Goal: Transaction & Acquisition: Book appointment/travel/reservation

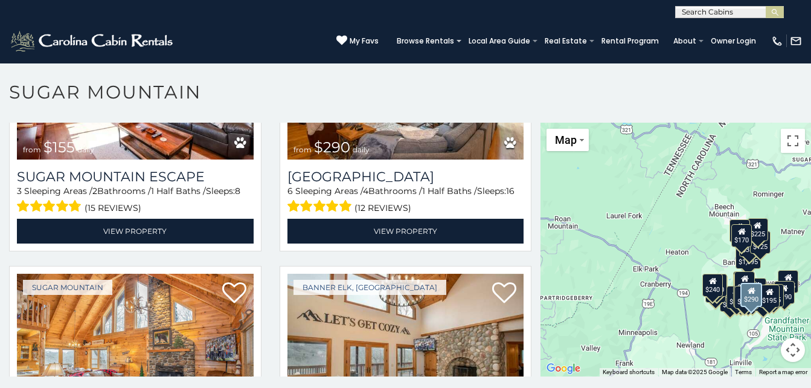
scroll to position [1449, 0]
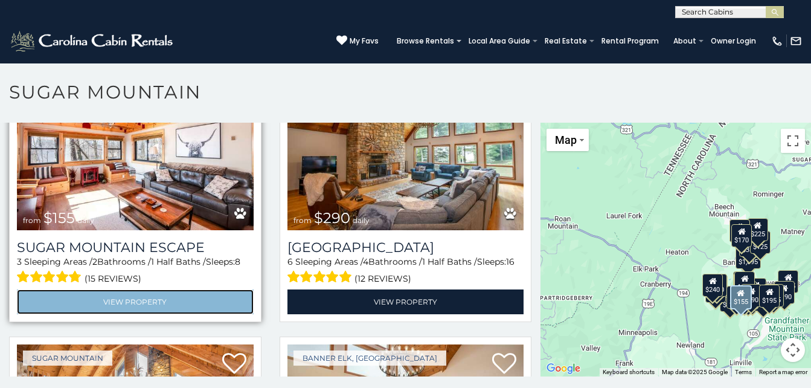
click at [143, 289] on link "View Property" at bounding box center [135, 301] width 237 height 25
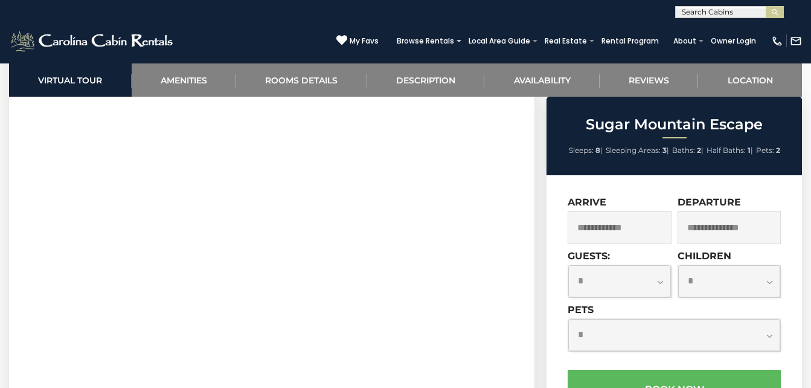
scroll to position [543, 0]
click at [647, 230] on input "text" at bounding box center [619, 227] width 103 height 33
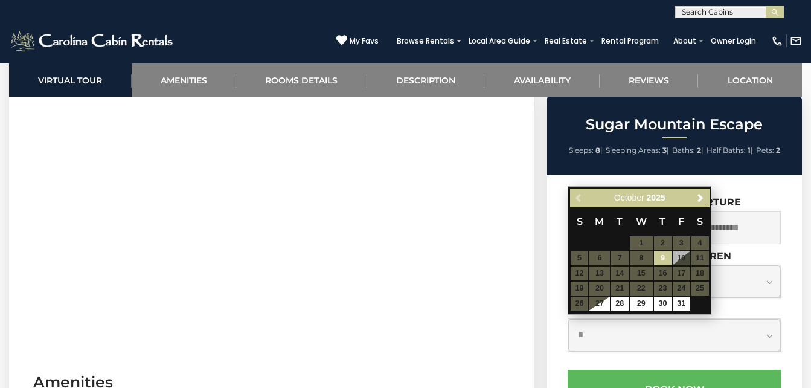
scroll to position [604, 0]
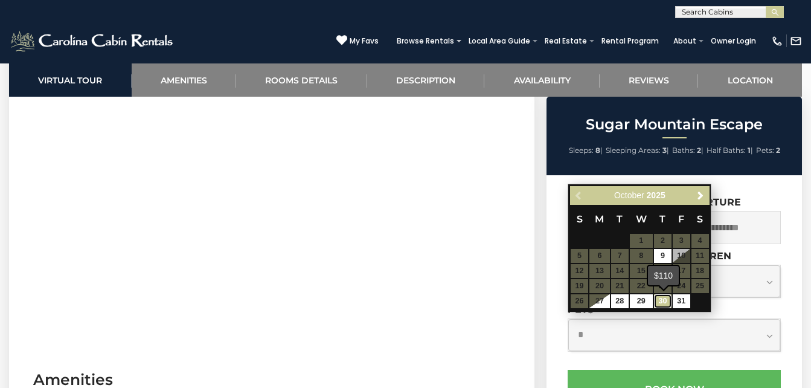
click at [659, 297] on link "30" at bounding box center [663, 301] width 18 height 14
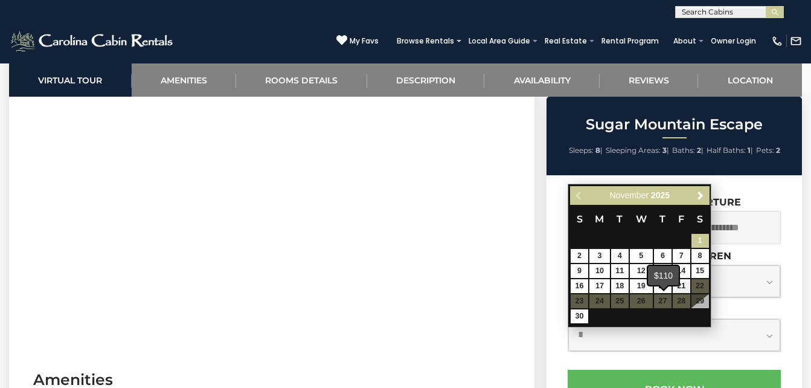
type input "**********"
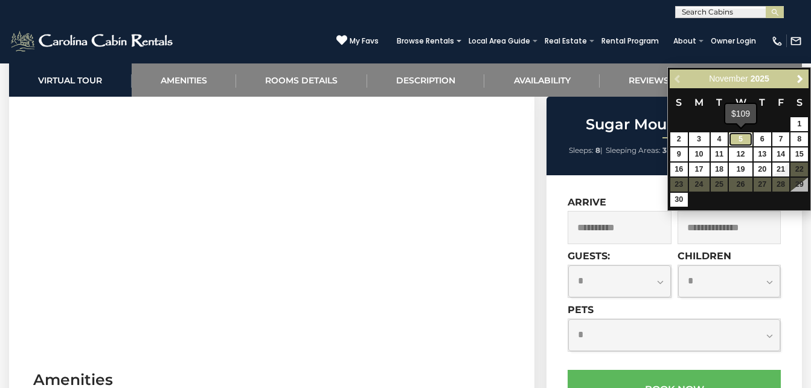
click at [735, 136] on link "5" at bounding box center [740, 139] width 23 height 14
type input "**********"
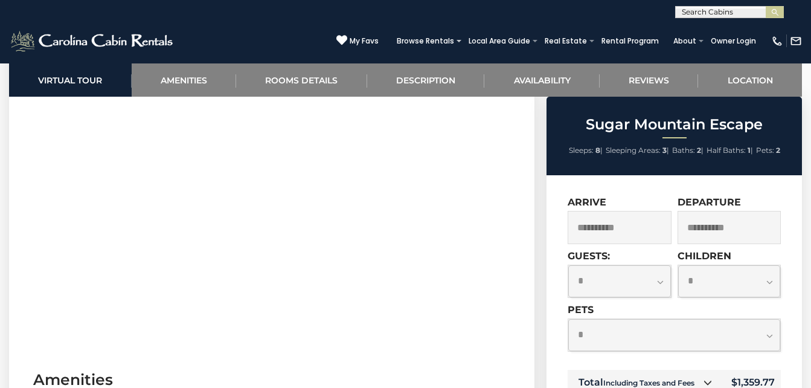
click at [658, 283] on select "**********" at bounding box center [619, 281] width 102 height 32
select select "*"
click at [568, 265] on select "**********" at bounding box center [619, 281] width 102 height 32
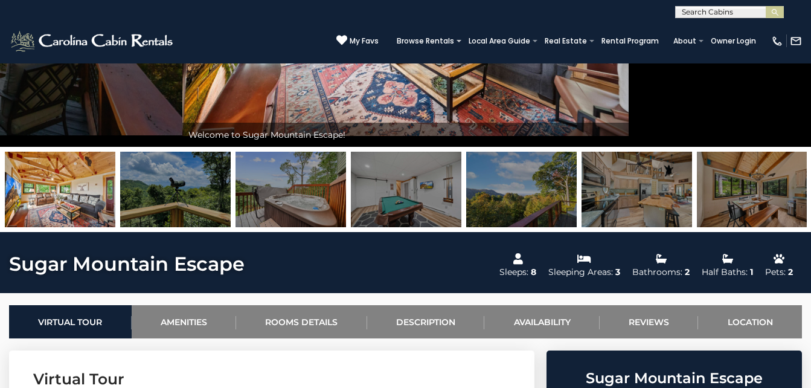
scroll to position [115, 0]
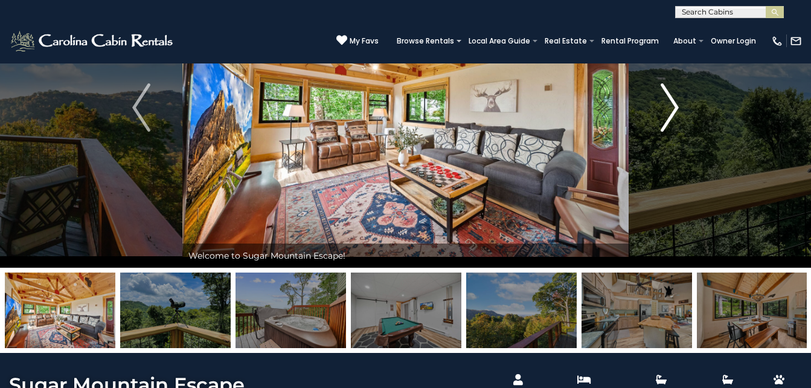
click at [672, 111] on img "Next" at bounding box center [670, 107] width 18 height 48
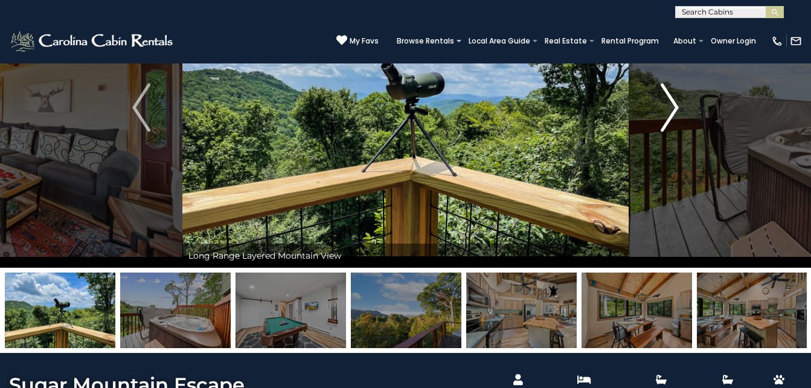
click at [681, 105] on button "Next" at bounding box center [670, 107] width 82 height 320
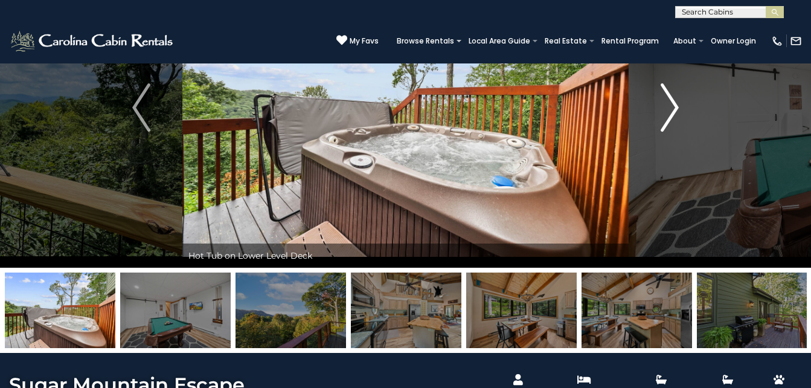
click at [682, 104] on button "Next" at bounding box center [670, 107] width 82 height 320
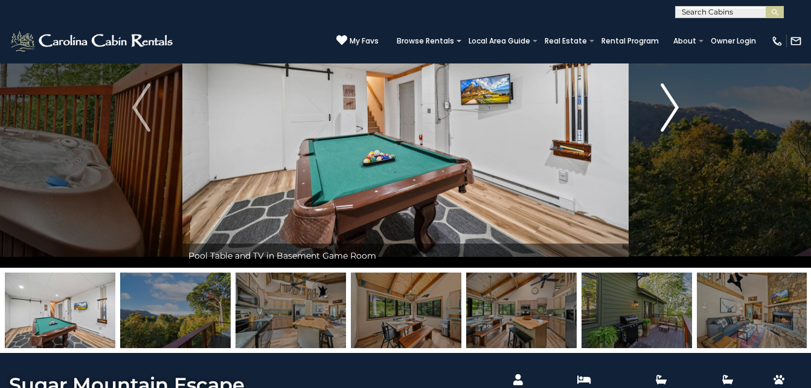
click at [665, 109] on img "Next" at bounding box center [670, 107] width 18 height 48
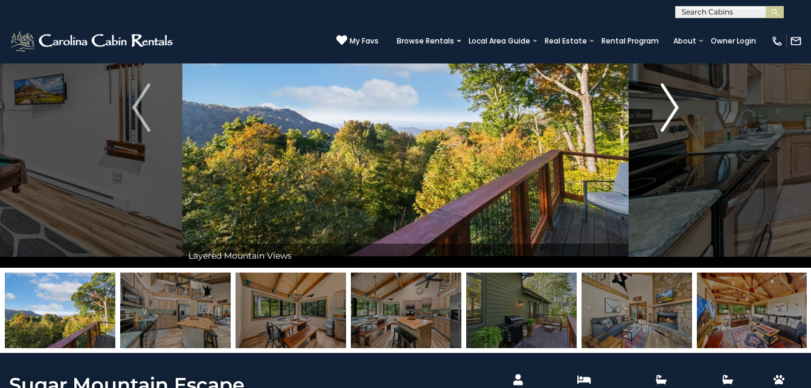
click at [670, 108] on img "Next" at bounding box center [670, 107] width 18 height 48
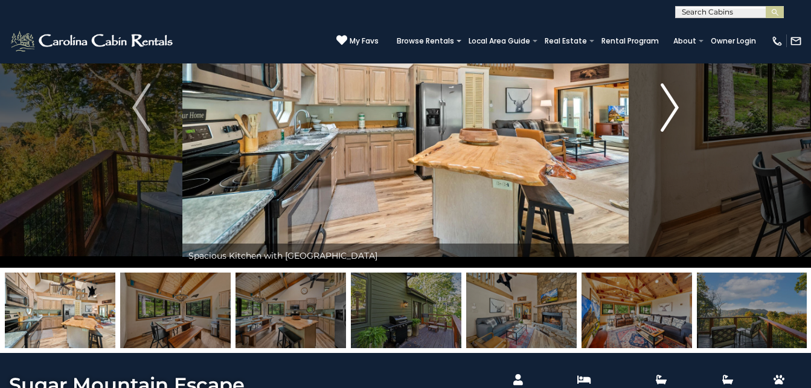
click at [671, 107] on img "Next" at bounding box center [670, 107] width 18 height 48
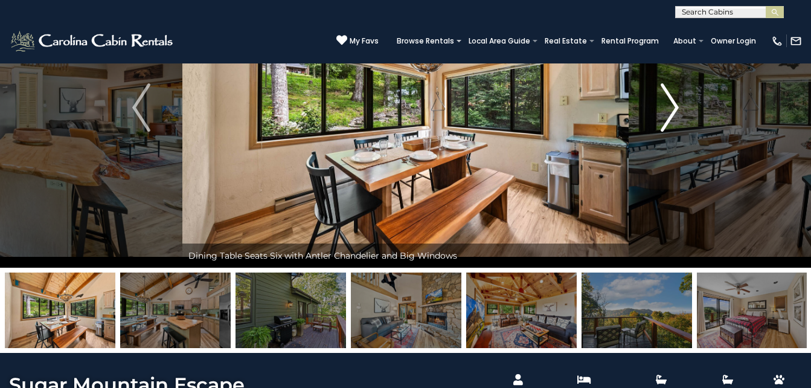
click at [670, 109] on img "Next" at bounding box center [670, 107] width 18 height 48
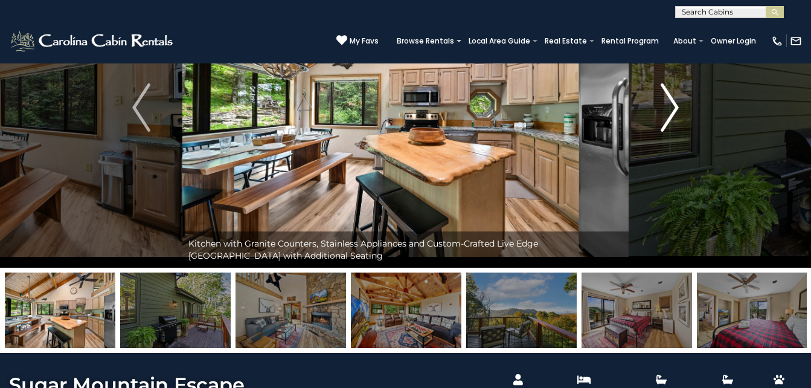
click at [670, 109] on img "Next" at bounding box center [670, 107] width 18 height 48
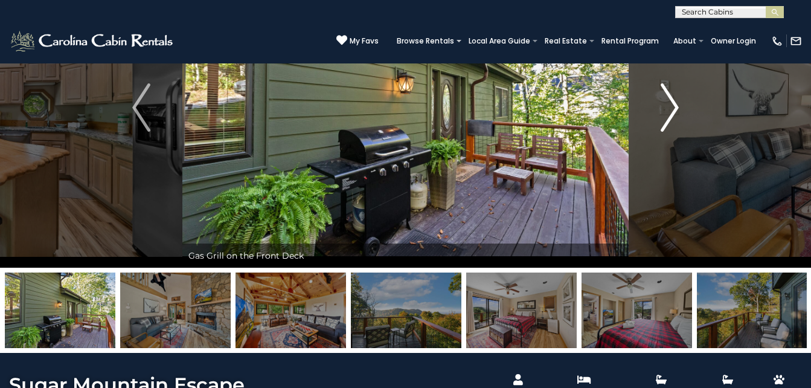
click at [670, 109] on img "Next" at bounding box center [670, 107] width 18 height 48
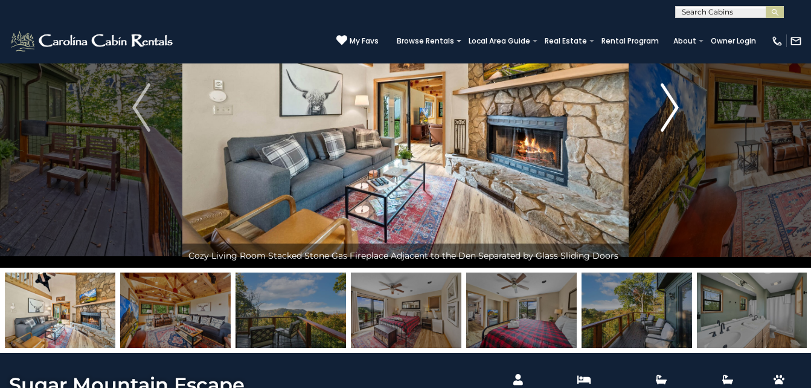
click at [670, 109] on img "Next" at bounding box center [670, 107] width 18 height 48
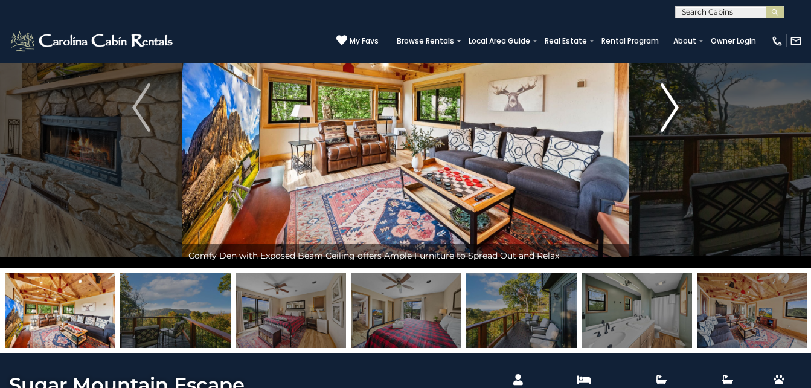
click at [670, 109] on img "Next" at bounding box center [670, 107] width 18 height 48
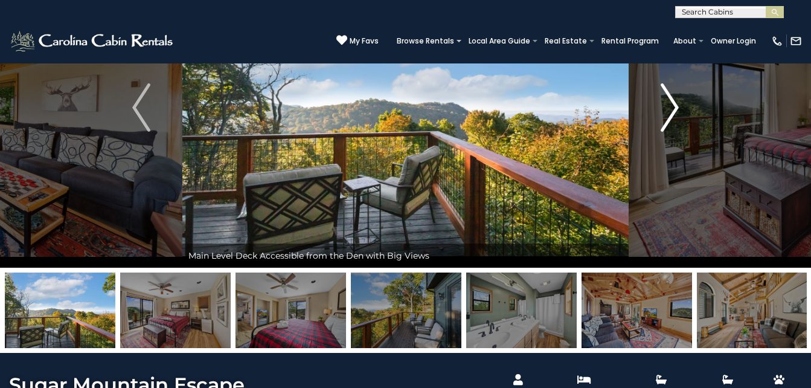
click at [670, 110] on img "Next" at bounding box center [670, 107] width 18 height 48
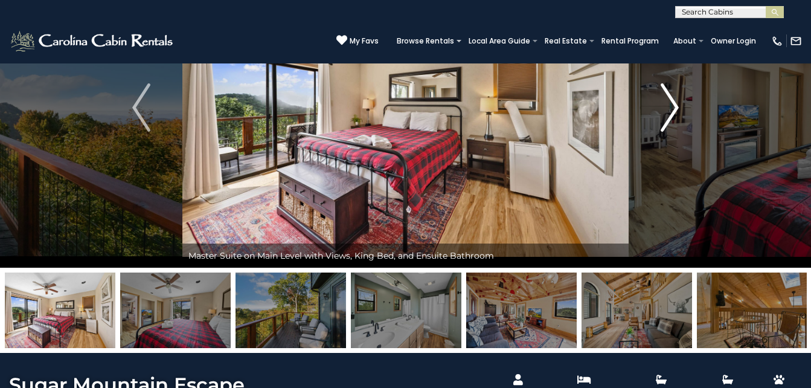
click at [670, 110] on img "Next" at bounding box center [670, 107] width 18 height 48
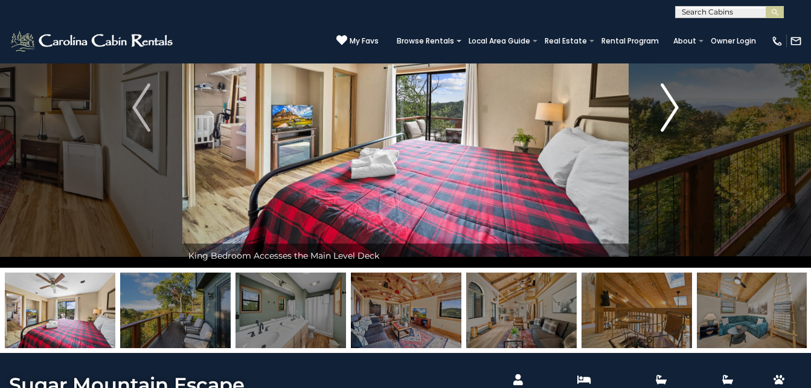
click at [670, 110] on img "Next" at bounding box center [670, 107] width 18 height 48
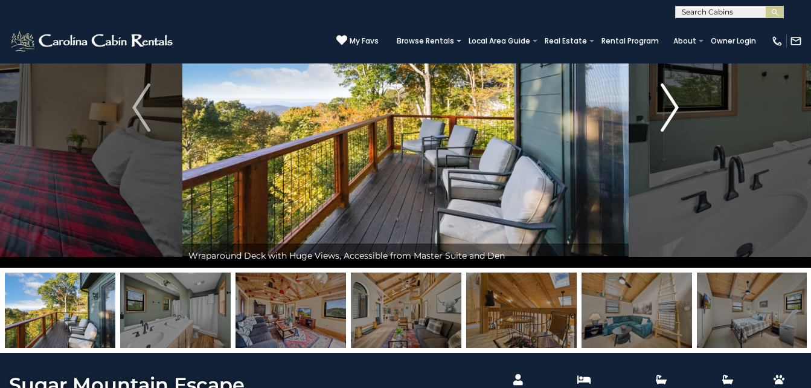
click at [670, 110] on img "Next" at bounding box center [670, 107] width 18 height 48
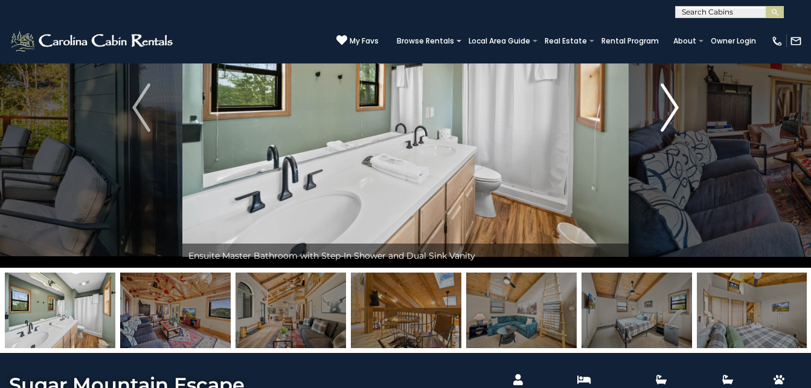
click at [670, 110] on img "Next" at bounding box center [670, 107] width 18 height 48
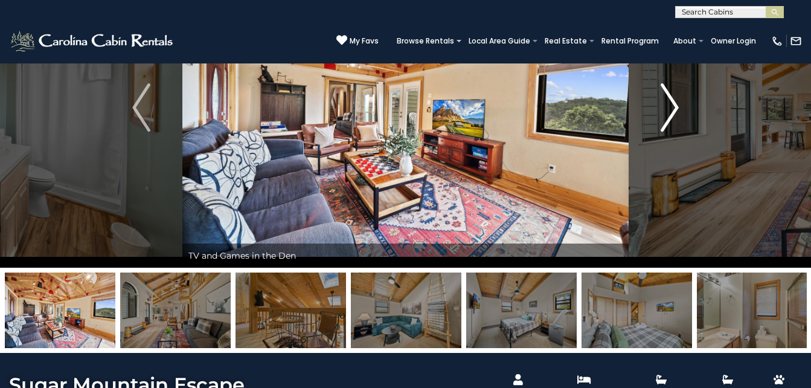
click at [671, 110] on img "Next" at bounding box center [670, 107] width 18 height 48
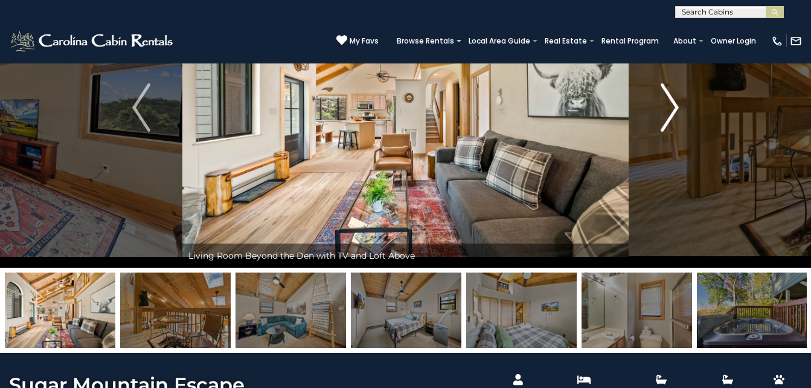
click at [670, 112] on img "Next" at bounding box center [670, 107] width 18 height 48
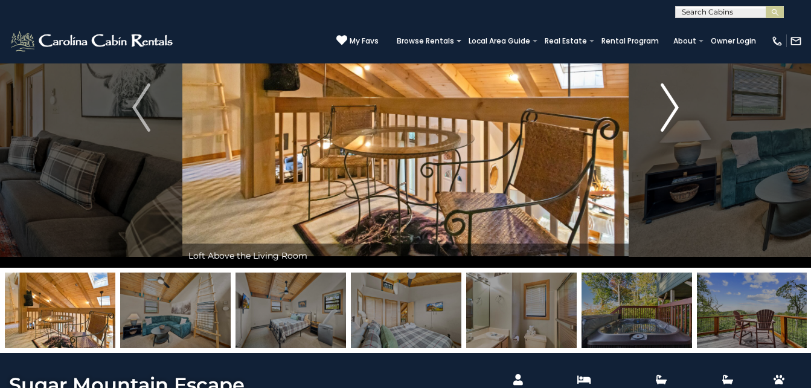
click at [671, 108] on img "Next" at bounding box center [670, 107] width 18 height 48
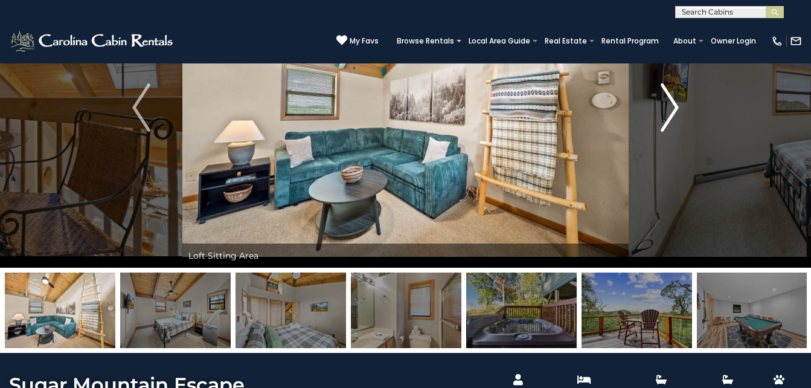
click at [678, 106] on img "Next" at bounding box center [670, 107] width 18 height 48
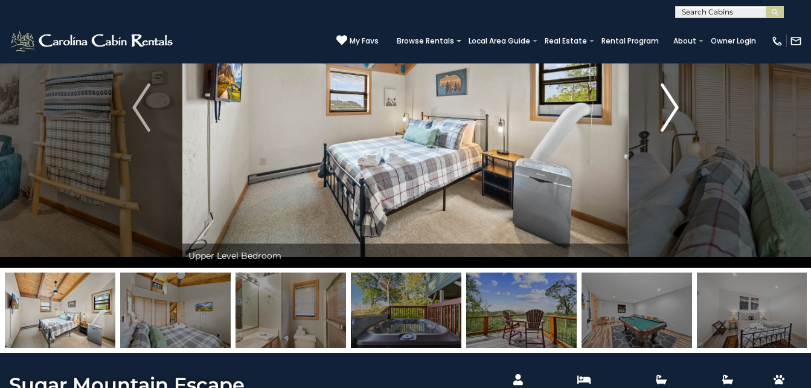
click at [676, 101] on img "Next" at bounding box center [670, 107] width 18 height 48
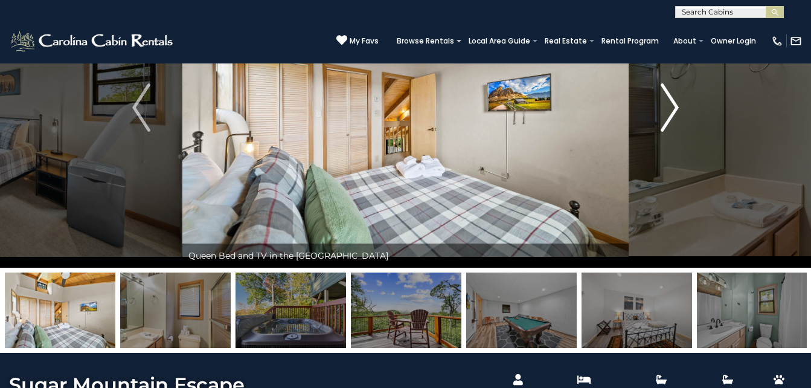
click at [676, 100] on img "Next" at bounding box center [670, 107] width 18 height 48
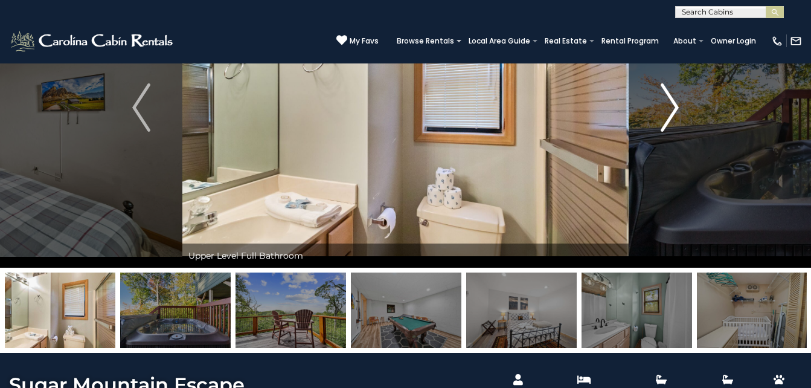
click at [677, 100] on img "Next" at bounding box center [670, 107] width 18 height 48
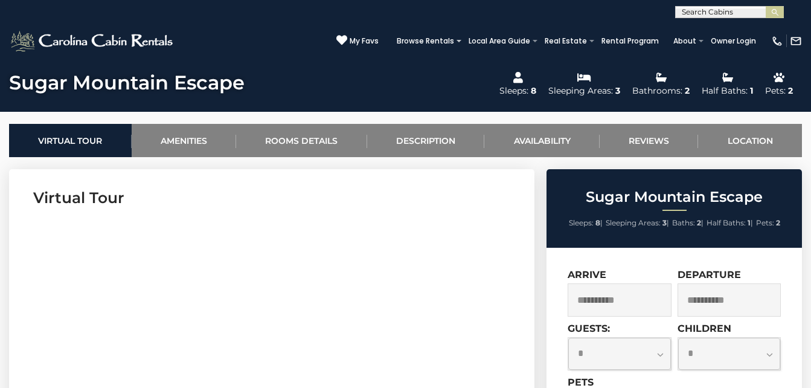
scroll to position [539, 0]
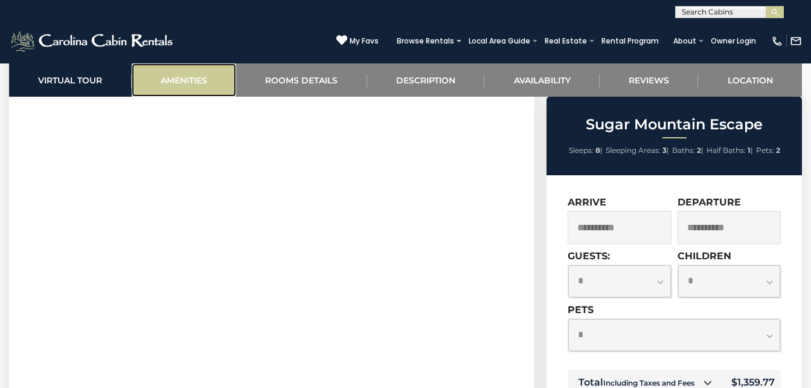
click at [193, 84] on link "Amenities" at bounding box center [184, 79] width 105 height 33
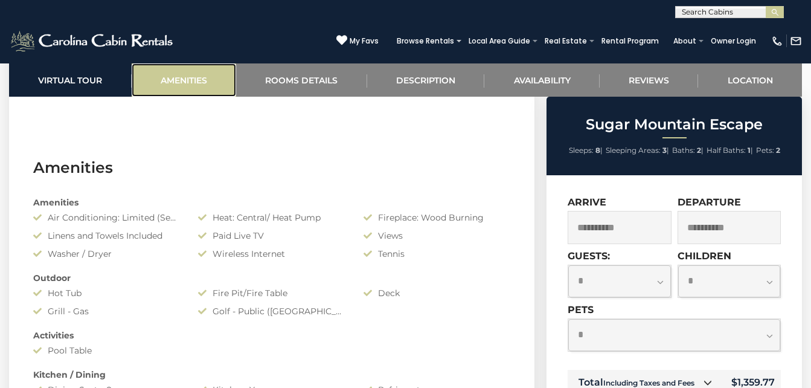
scroll to position [864, 0]
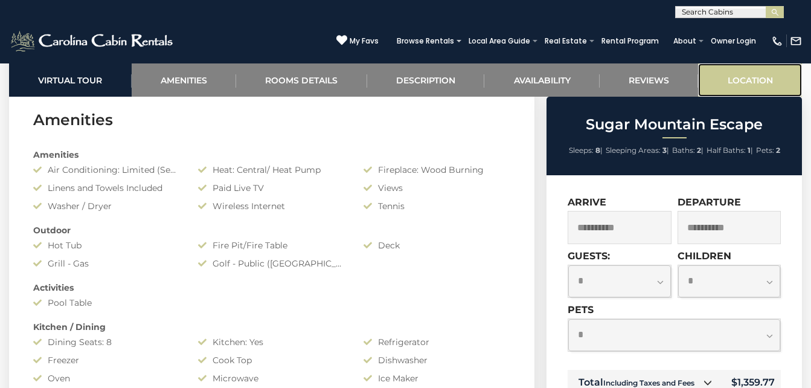
click at [738, 78] on link "Location" at bounding box center [750, 79] width 104 height 33
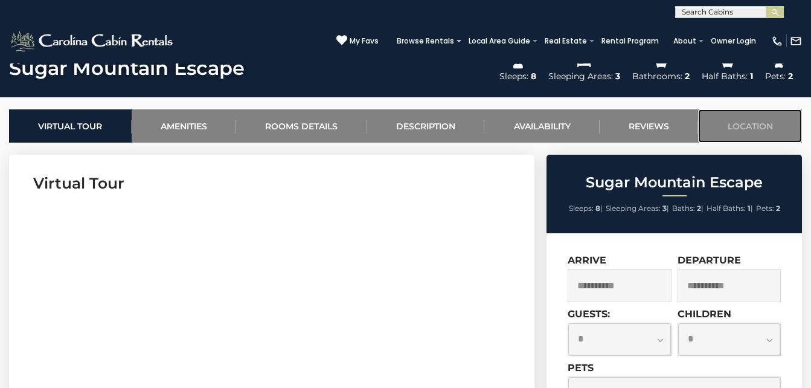
scroll to position [553, 0]
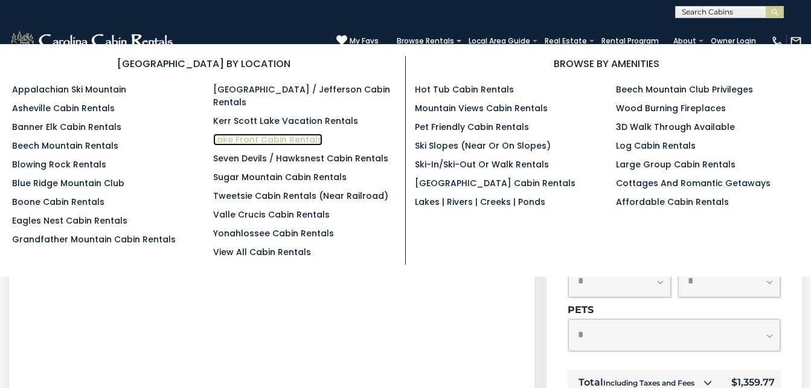
click at [254, 133] on link "Lake Front Cabin Rentals" at bounding box center [267, 139] width 109 height 12
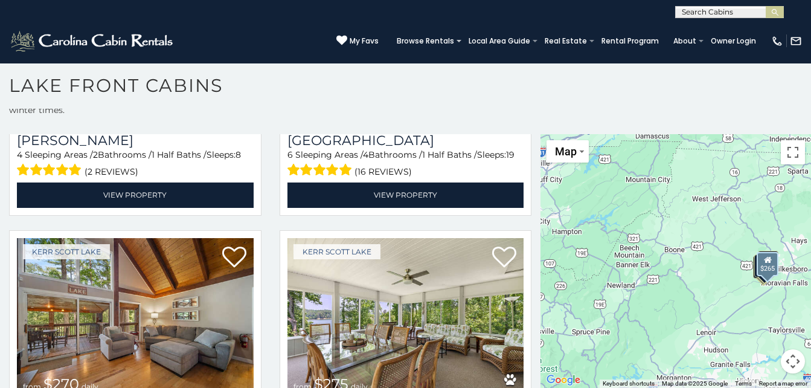
scroll to position [242, 0]
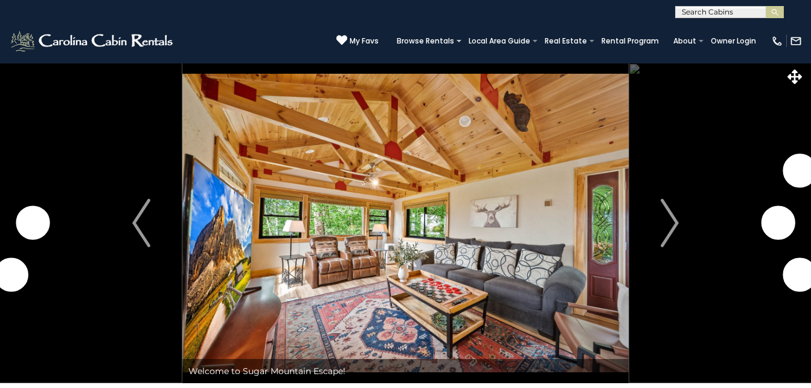
select select "*"
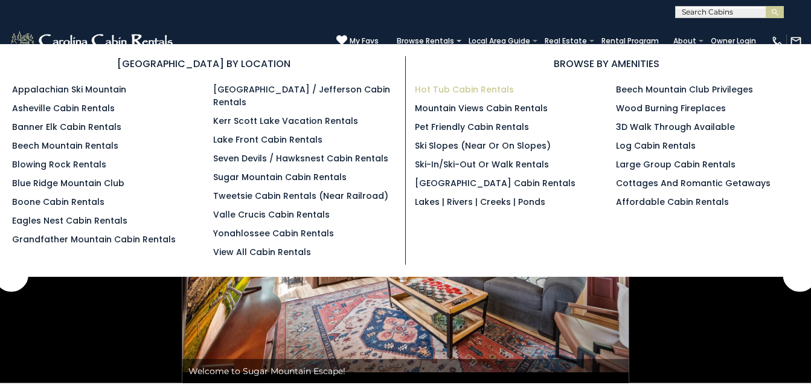
scroll to position [553, 0]
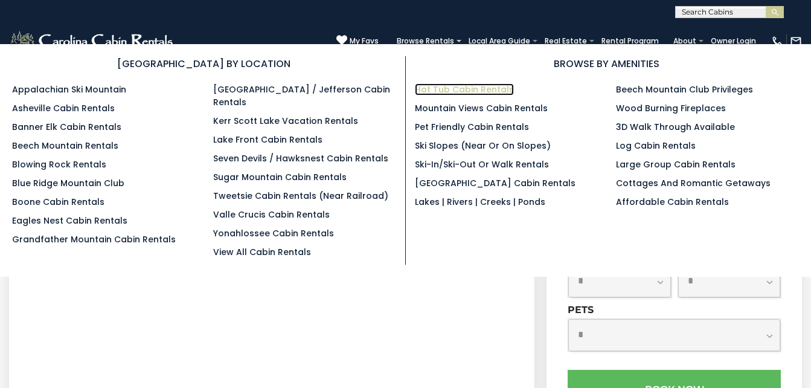
click at [437, 92] on link "Hot Tub Cabin Rentals" at bounding box center [464, 89] width 99 height 12
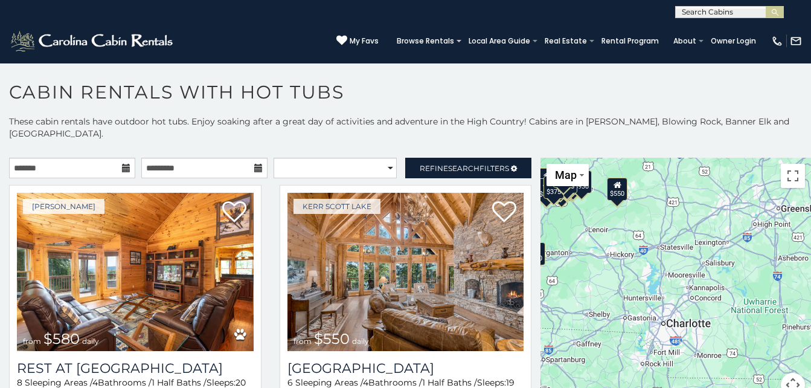
drag, startPoint x: 720, startPoint y: 306, endPoint x: 593, endPoint y: 242, distance: 142.9
click at [591, 242] on div "$580 $550 $349 $535 $375 $480 $400 $451 $460 $1,095 $315 $315 $230 $400 $425 $6…" at bounding box center [675, 285] width 271 height 254
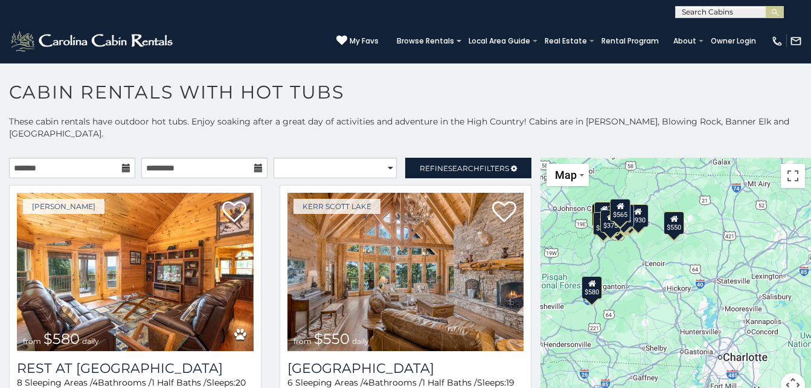
drag, startPoint x: 609, startPoint y: 265, endPoint x: 664, endPoint y: 295, distance: 62.7
click at [664, 296] on div "$580 $550 $349 $535 $375 $480 $400 $451 $460 $1,095 $315 $315 $230 $400 $425 $6…" at bounding box center [675, 285] width 271 height 254
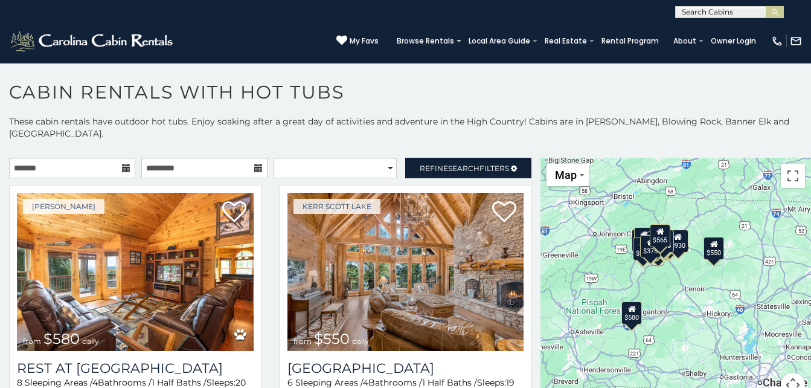
drag, startPoint x: 647, startPoint y: 265, endPoint x: 680, endPoint y: 291, distance: 42.2
click at [686, 293] on div "$580 $550 $349 $535 $375 $480 $400 $451 $460 $1,095 $315 $315 $230 $400 $425 $6…" at bounding box center [675, 285] width 271 height 254
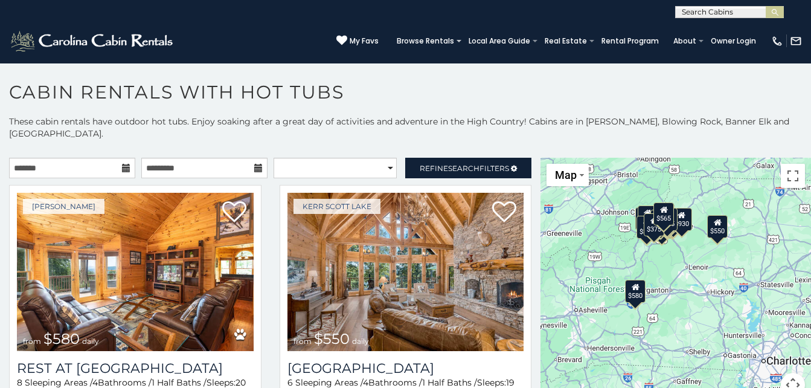
drag, startPoint x: 664, startPoint y: 246, endPoint x: 681, endPoint y: 213, distance: 37.0
click at [684, 206] on div "$580 $550 $349 $535 $375 $480 $400 $451 $460 $1,095 $315 $315 $230 $400 $425 $6…" at bounding box center [675, 285] width 271 height 254
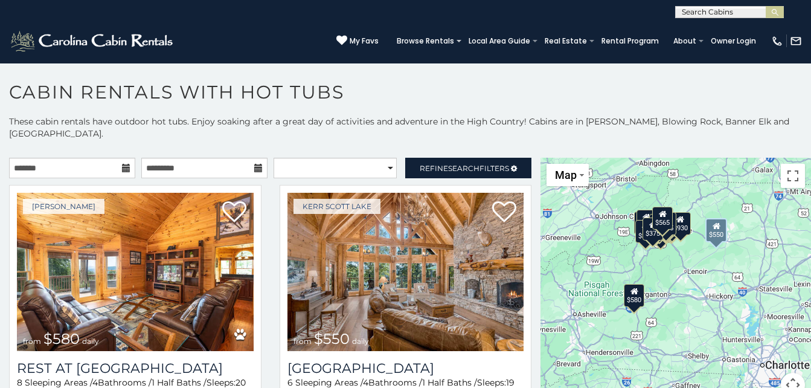
drag, startPoint x: 274, startPoint y: 362, endPoint x: 273, endPoint y: 351, distance: 10.3
click at [274, 351] on div "Kerr Scott Lake from $550 daily Lake Haven Lodge 6 Sleeping Areas / 4 Bathrooms…" at bounding box center [406, 318] width 271 height 266
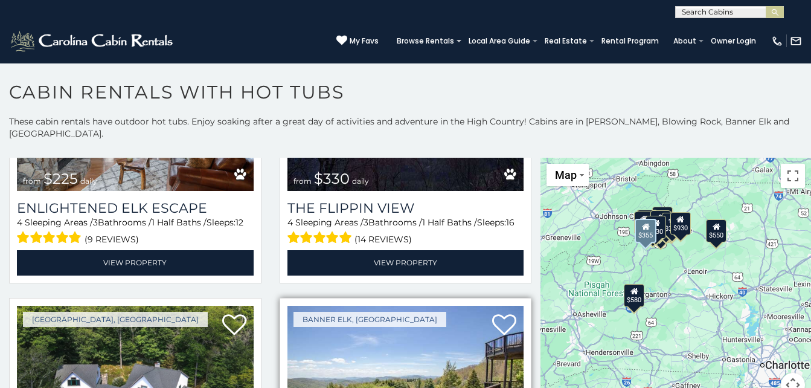
scroll to position [3201, 0]
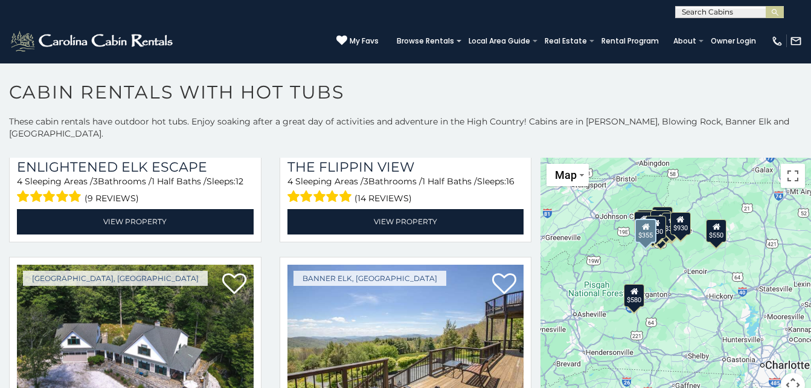
click at [530, 261] on div "Banner Elk, NC from $355 daily The Retreat at Mountain Meadows 4 Sleeping Areas…" at bounding box center [406, 390] width 271 height 266
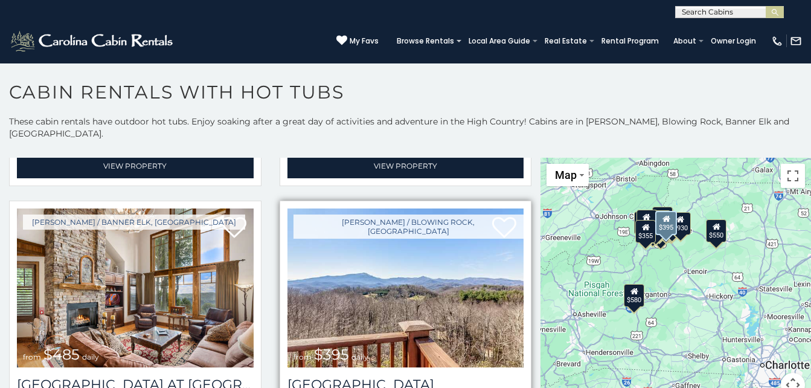
scroll to position [3563, 0]
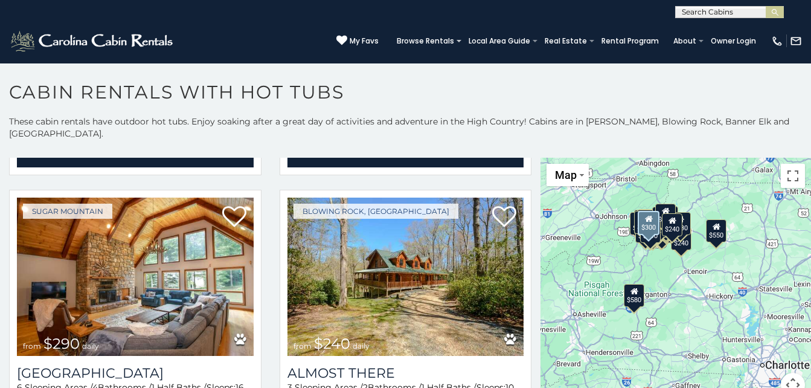
scroll to position [4901, 0]
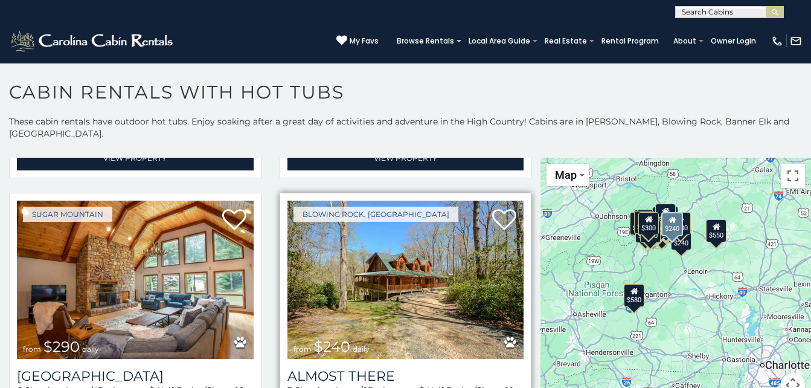
click at [385, 243] on img at bounding box center [405, 279] width 237 height 158
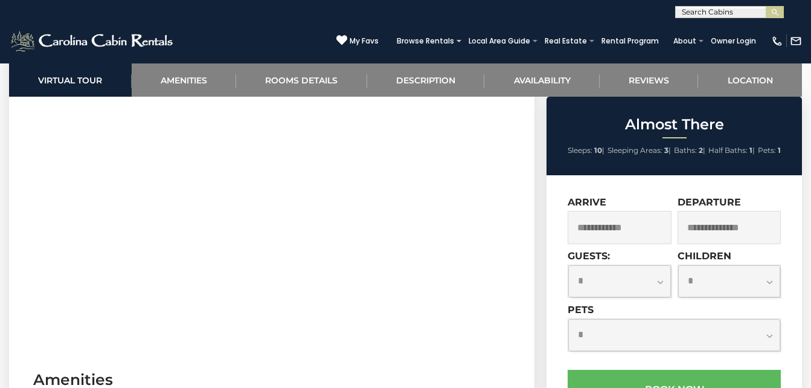
drag, startPoint x: 605, startPoint y: 228, endPoint x: 577, endPoint y: 220, distance: 29.3
click at [606, 228] on input "text" at bounding box center [619, 227] width 103 height 33
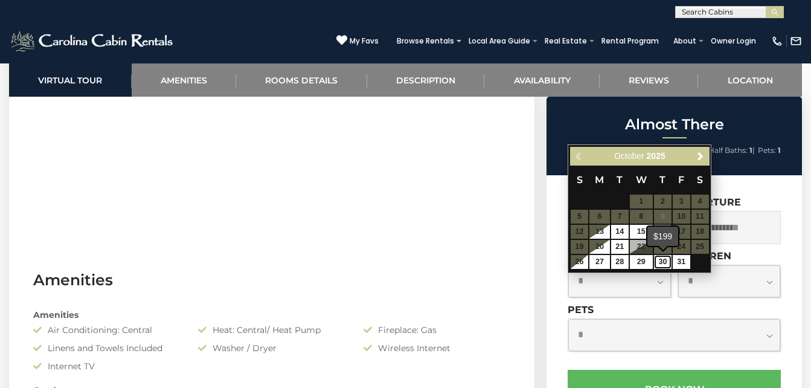
scroll to position [725, 0]
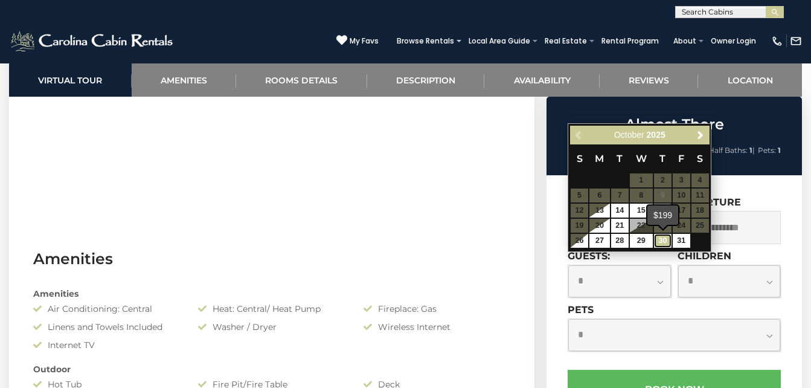
click at [665, 242] on link "30" at bounding box center [663, 241] width 18 height 14
type input "**********"
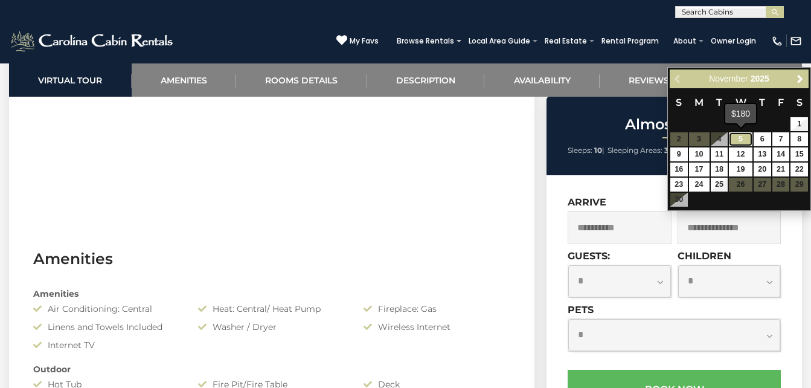
click at [740, 139] on link "5" at bounding box center [740, 139] width 23 height 14
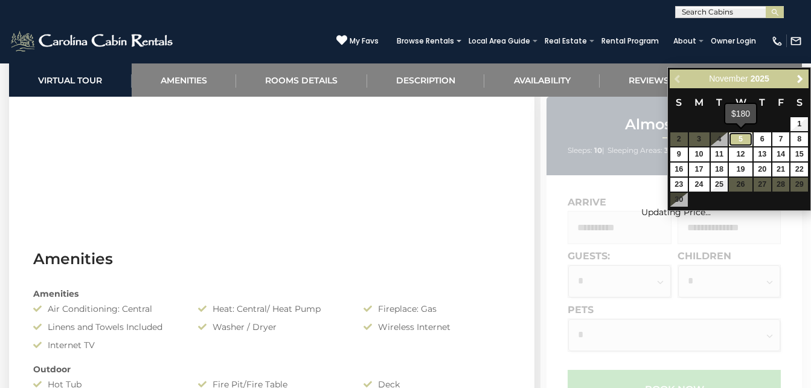
type input "**********"
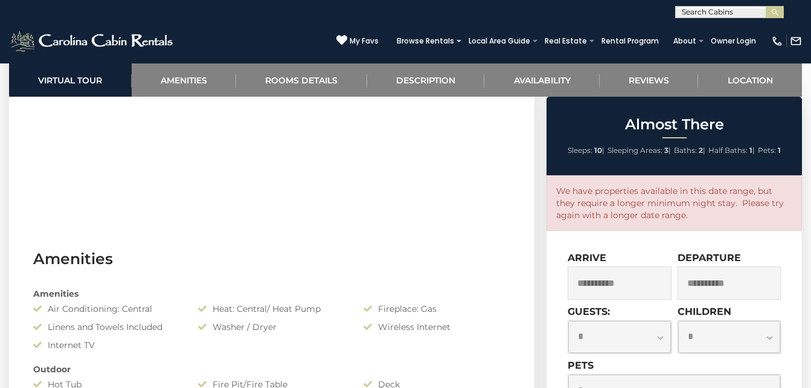
click at [664, 339] on select "**********" at bounding box center [619, 337] width 102 height 32
select select "*"
click at [568, 321] on select "**********" at bounding box center [619, 337] width 102 height 32
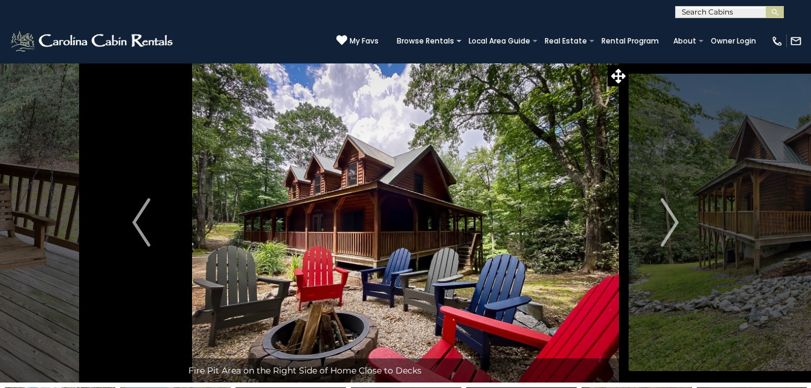
scroll to position [0, 0]
click at [679, 225] on img "Next" at bounding box center [670, 223] width 18 height 48
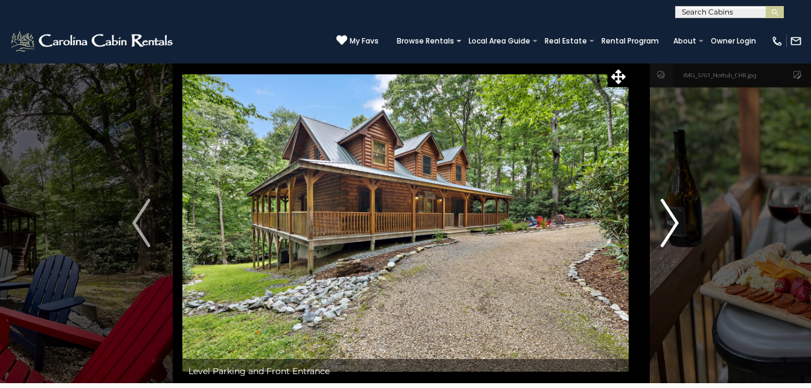
click at [674, 222] on img "Next" at bounding box center [670, 223] width 18 height 48
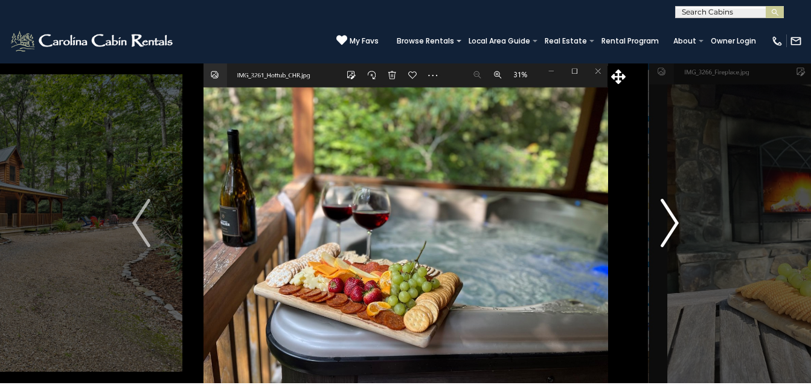
click at [674, 225] on img "Next" at bounding box center [670, 223] width 18 height 48
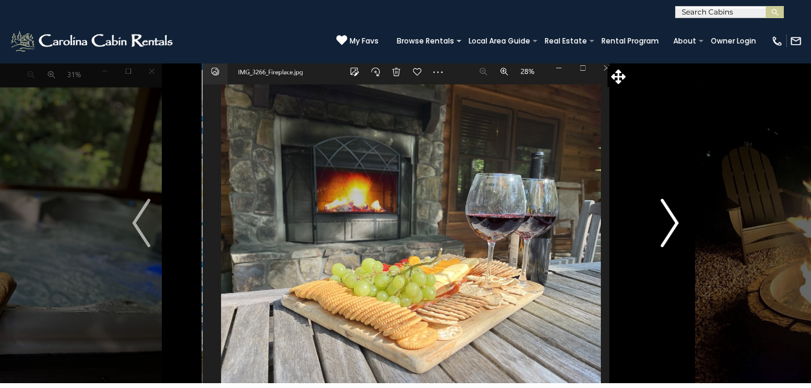
click at [674, 225] on img "Next" at bounding box center [670, 223] width 18 height 48
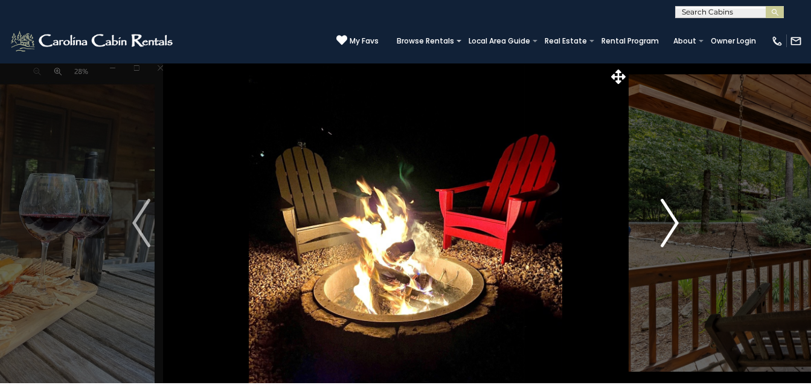
click at [674, 225] on img "Next" at bounding box center [670, 223] width 18 height 48
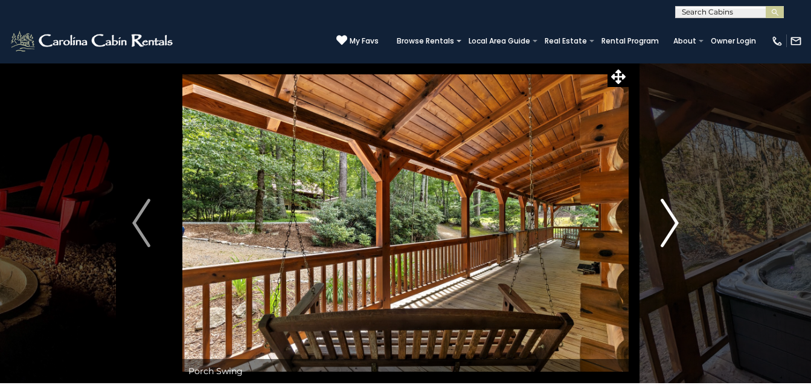
click at [675, 225] on img "Next" at bounding box center [670, 223] width 18 height 48
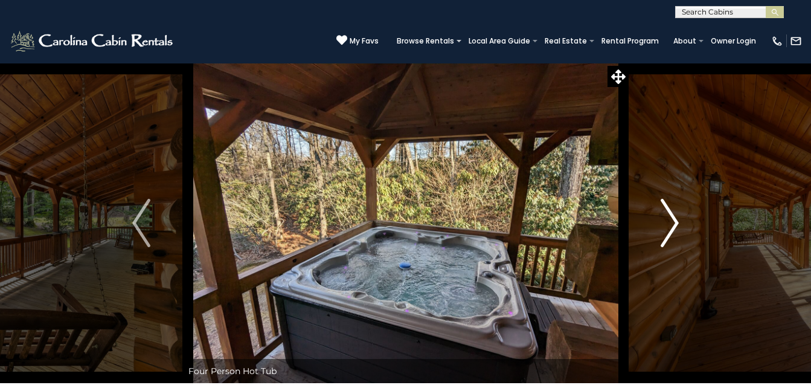
click at [675, 225] on img "Next" at bounding box center [670, 223] width 18 height 48
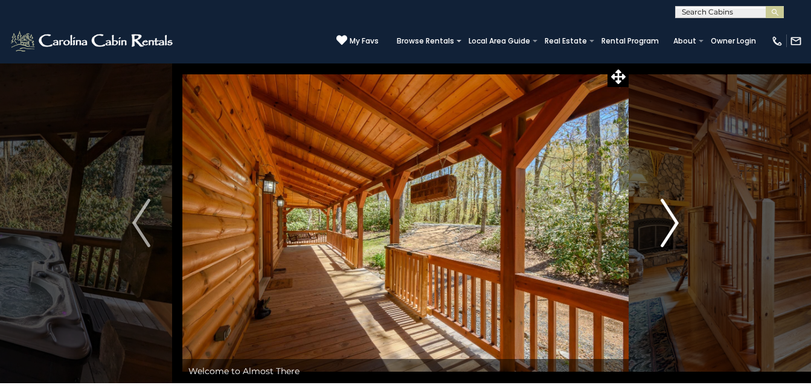
click at [676, 225] on img "Next" at bounding box center [670, 223] width 18 height 48
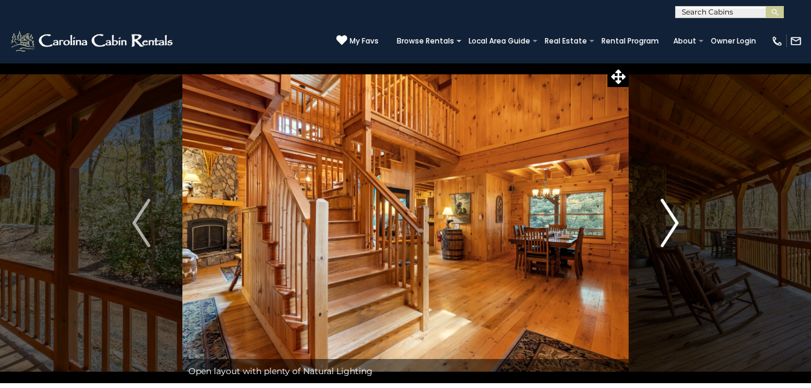
click at [676, 225] on img "Next" at bounding box center [670, 223] width 18 height 48
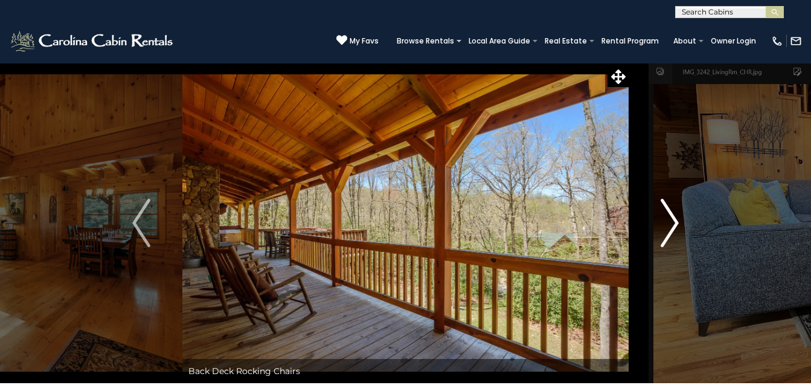
click at [676, 225] on img "Next" at bounding box center [670, 223] width 18 height 48
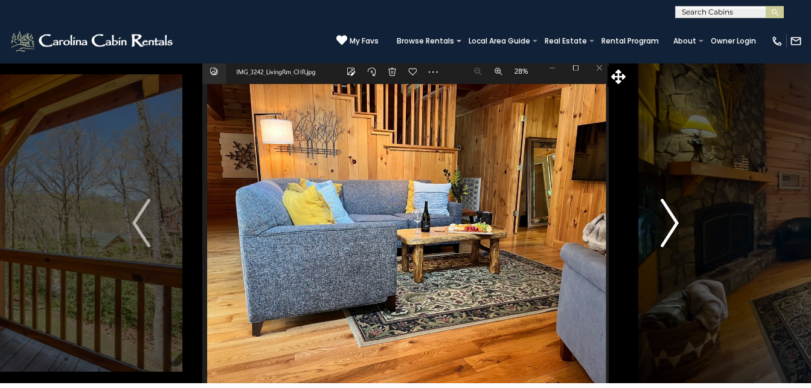
click at [676, 225] on img "Next" at bounding box center [670, 223] width 18 height 48
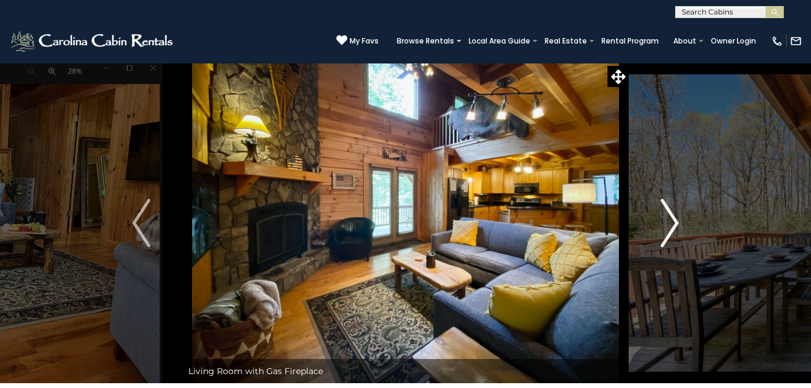
click at [676, 225] on img "Next" at bounding box center [670, 223] width 18 height 48
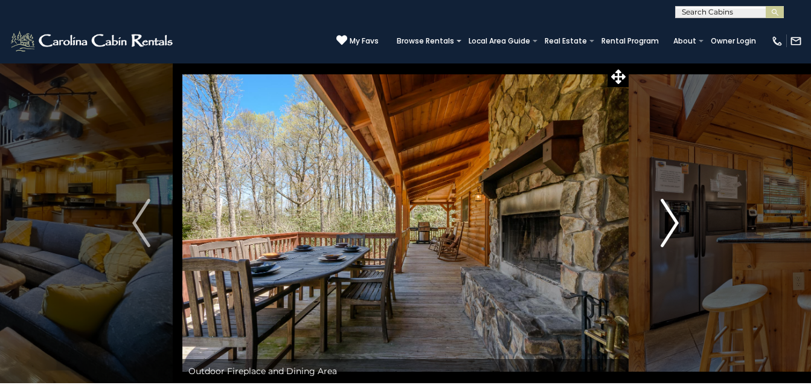
click at [676, 225] on img "Next" at bounding box center [670, 223] width 18 height 48
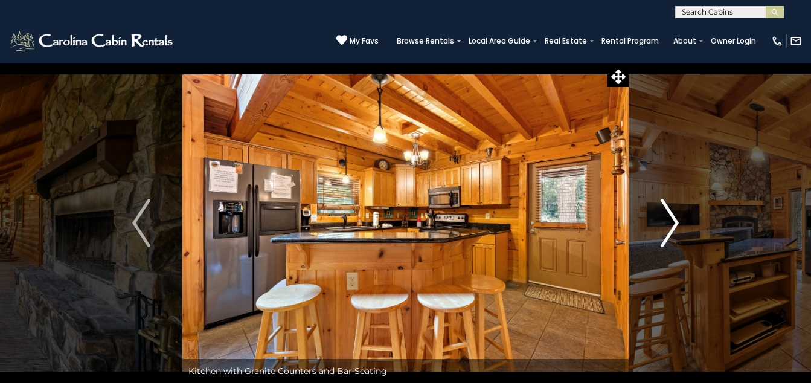
click at [676, 223] on img "Next" at bounding box center [670, 223] width 18 height 48
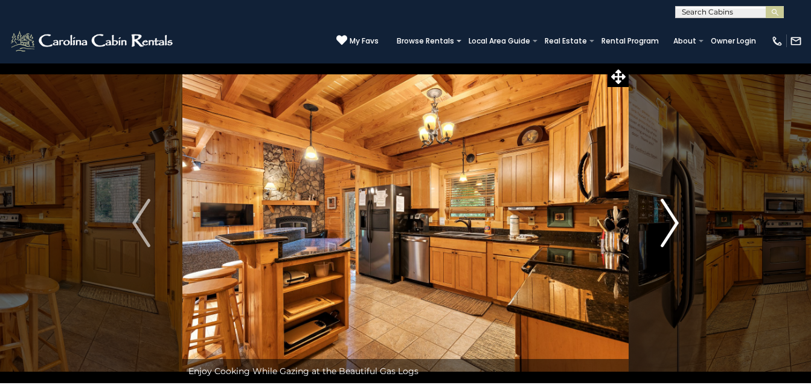
click at [676, 223] on img "Next" at bounding box center [670, 223] width 18 height 48
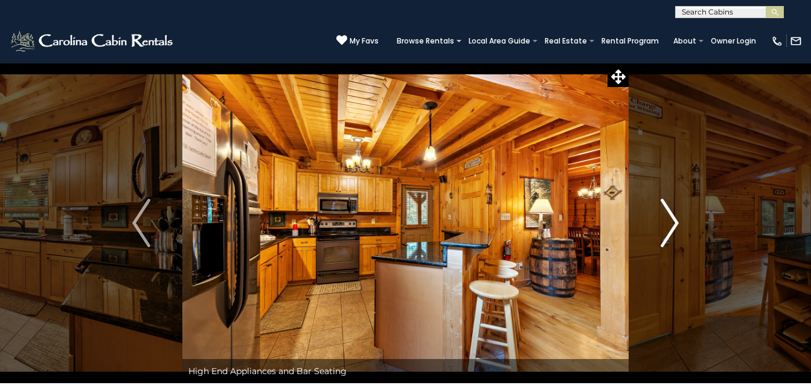
click at [676, 223] on img "Next" at bounding box center [670, 223] width 18 height 48
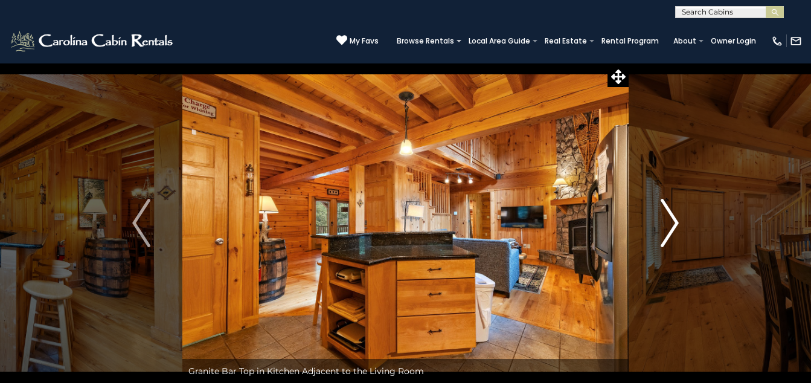
click at [676, 223] on img "Next" at bounding box center [670, 223] width 18 height 48
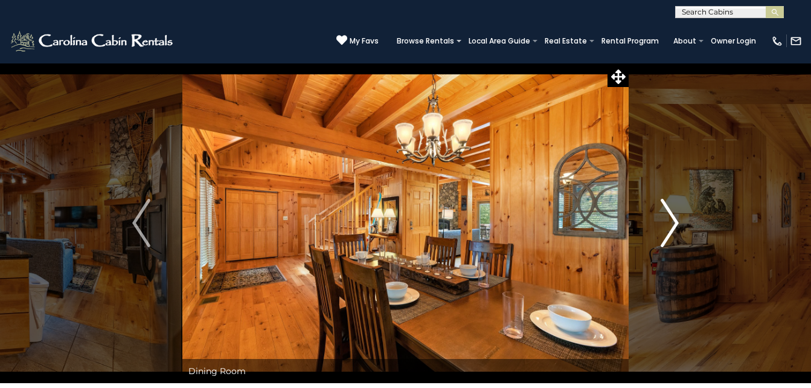
click at [676, 225] on img "Next" at bounding box center [670, 223] width 18 height 48
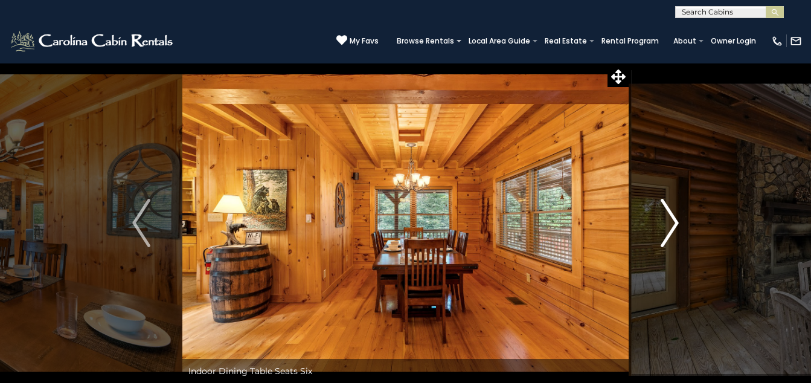
click at [676, 227] on img "Next" at bounding box center [670, 223] width 18 height 48
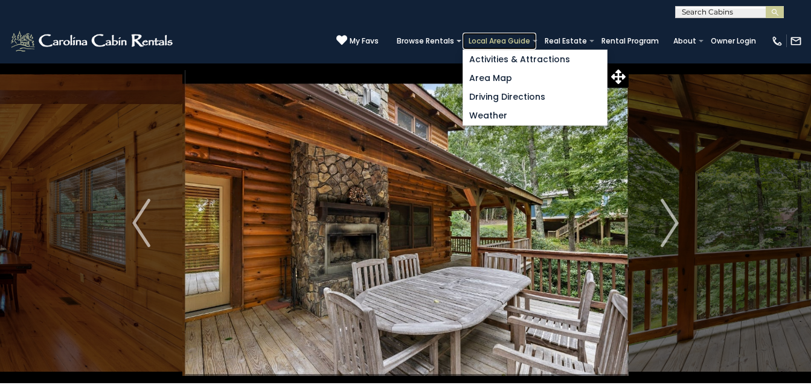
click at [488, 37] on link "Local Area Guide" at bounding box center [500, 41] width 74 height 17
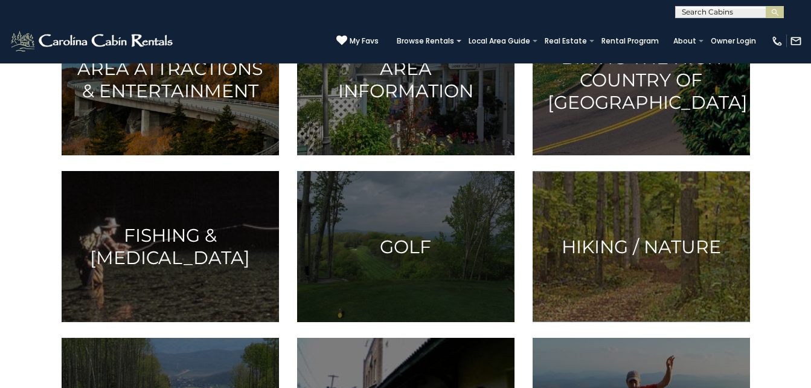
scroll to position [362, 0]
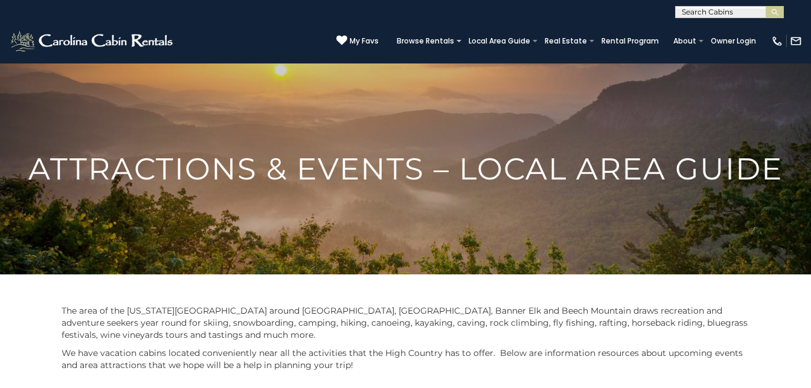
scroll to position [362, 0]
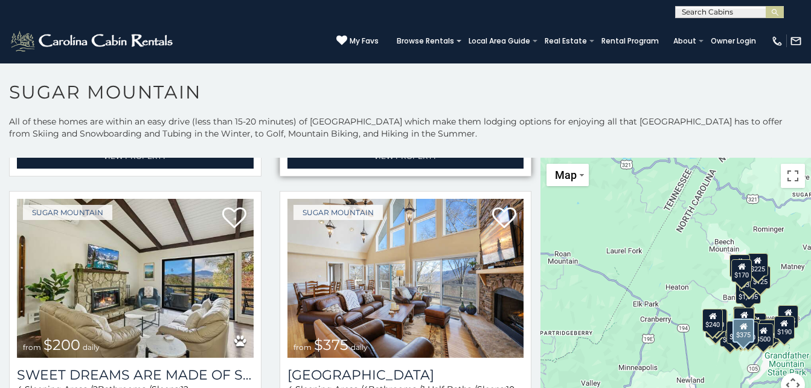
scroll to position [604, 0]
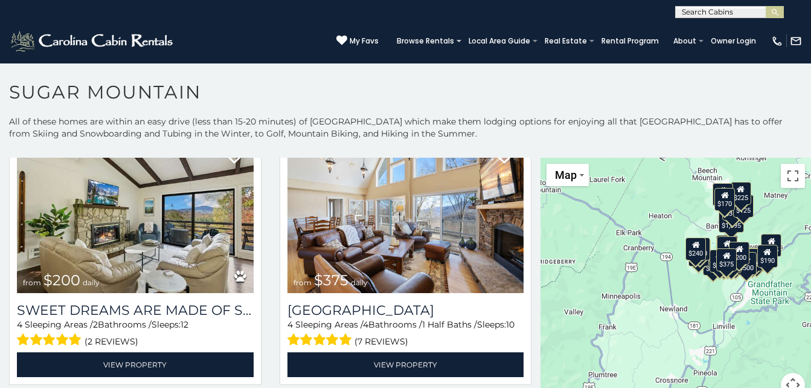
drag, startPoint x: 640, startPoint y: 239, endPoint x: 639, endPoint y: 194, distance: 44.1
click at [611, 178] on div "$650 $375 $350 $350 $200 $375 $195 $265 $190 $175 $155 $290 $175 $345 $1,095 $1…" at bounding box center [675, 285] width 271 height 254
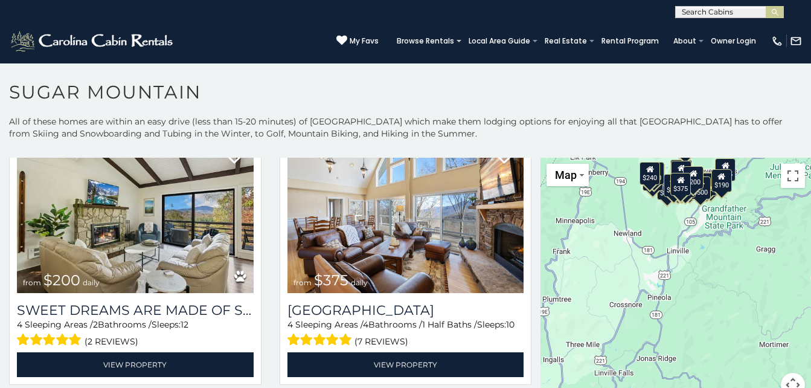
drag, startPoint x: 688, startPoint y: 313, endPoint x: 647, endPoint y: 243, distance: 81.2
click at [647, 243] on div "$650 $375 $350 $350 $200 $375 $195 $265 $190 $175 $155 $290 $175 $345 $1,095 $1…" at bounding box center [675, 285] width 271 height 254
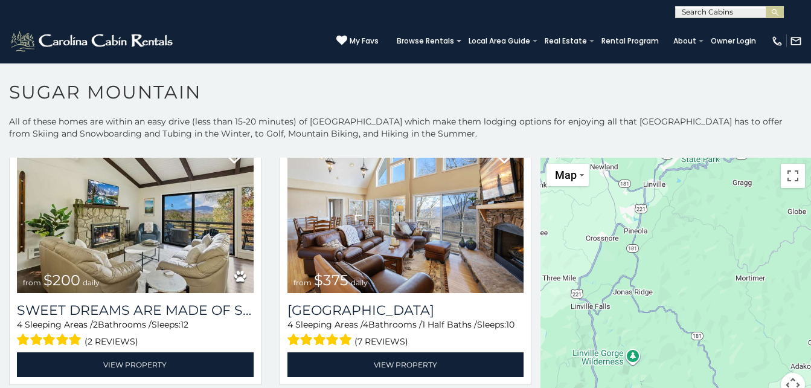
drag, startPoint x: 662, startPoint y: 278, endPoint x: 640, endPoint y: 203, distance: 78.1
click at [641, 204] on div "$650 $375 $350 $350 $200 $375 $195 $265 $190 $175 $155 $290 $175 $345 $1,095 $1…" at bounding box center [675, 285] width 271 height 254
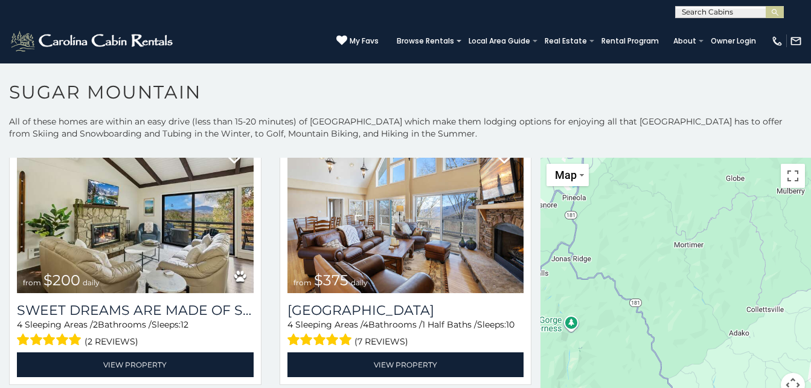
drag, startPoint x: 686, startPoint y: 289, endPoint x: 618, endPoint y: 262, distance: 72.9
click at [618, 261] on div "$650 $375 $350 $350 $200 $375 $195 $265 $190 $175 $155 $290 $175 $345 $1,095 $1…" at bounding box center [675, 285] width 271 height 254
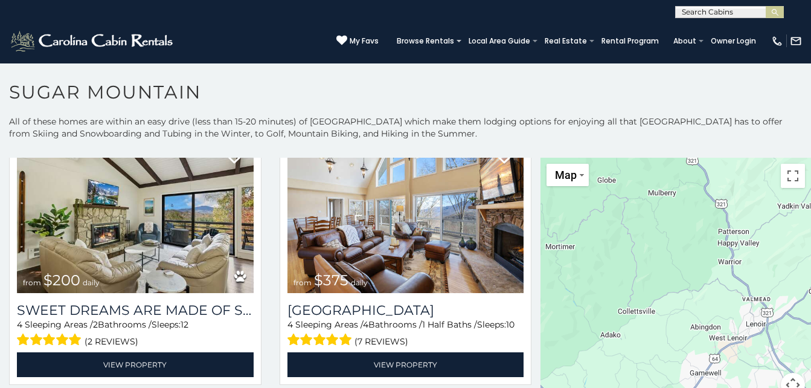
drag, startPoint x: 698, startPoint y: 284, endPoint x: 656, endPoint y: 268, distance: 44.7
click at [579, 292] on div "$650 $375 $350 $350 $200 $375 $195 $265 $190 $175 $155 $290 $175 $345 $1,095 $1…" at bounding box center [675, 285] width 271 height 254
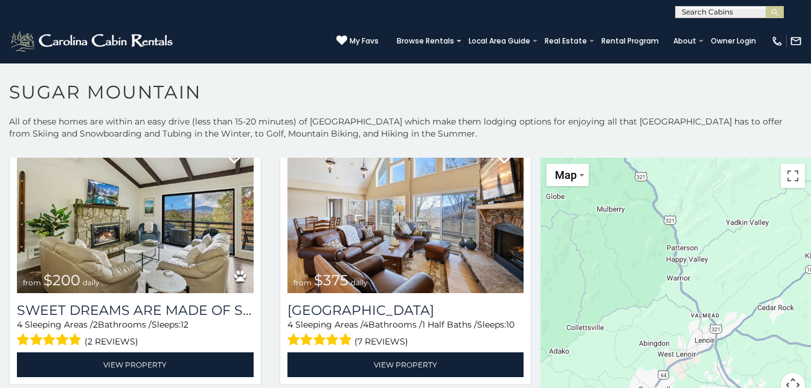
drag, startPoint x: 653, startPoint y: 268, endPoint x: 613, endPoint y: 284, distance: 42.8
click at [615, 283] on div "$650 $375 $350 $350 $200 $375 $195 $265 $190 $175 $155 $290 $175 $345 $1,095 $1…" at bounding box center [675, 285] width 271 height 254
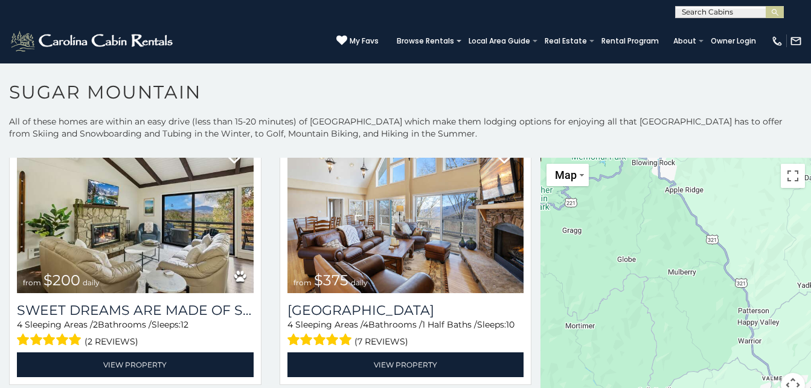
drag, startPoint x: 714, startPoint y: 324, endPoint x: 682, endPoint y: 229, distance: 100.1
click at [755, 360] on div "$650 $375 $350 $350 $200 $375 $195 $265 $190 $175 $155 $290 $175 $345 $1,095 $1…" at bounding box center [675, 285] width 271 height 254
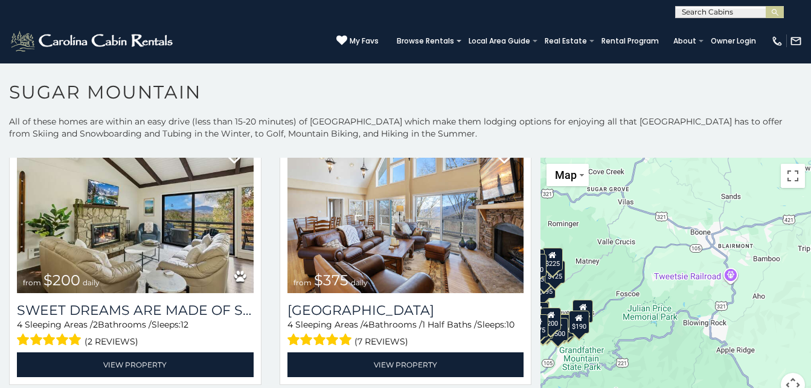
drag, startPoint x: 685, startPoint y: 217, endPoint x: 739, endPoint y: 377, distance: 169.4
click at [739, 377] on div "$650 $375 $350 $350 $200 $375 $195 $265 $190 $175 $155 $290 $175 $345 $1,095 $1…" at bounding box center [675, 285] width 271 height 254
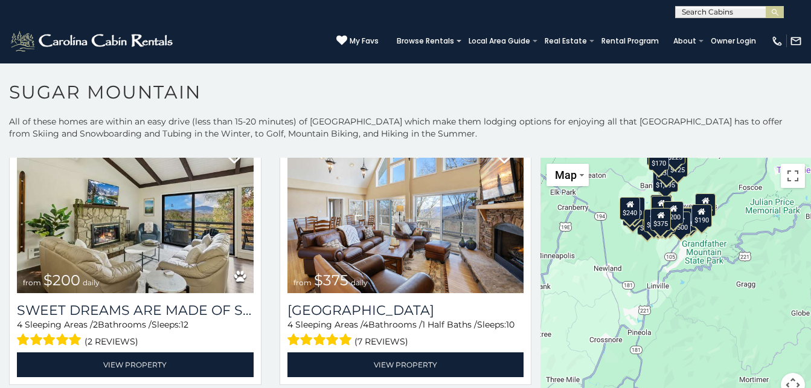
drag, startPoint x: 704, startPoint y: 239, endPoint x: 669, endPoint y: 284, distance: 56.9
click at [810, 132] on html "**********" at bounding box center [405, 197] width 811 height 394
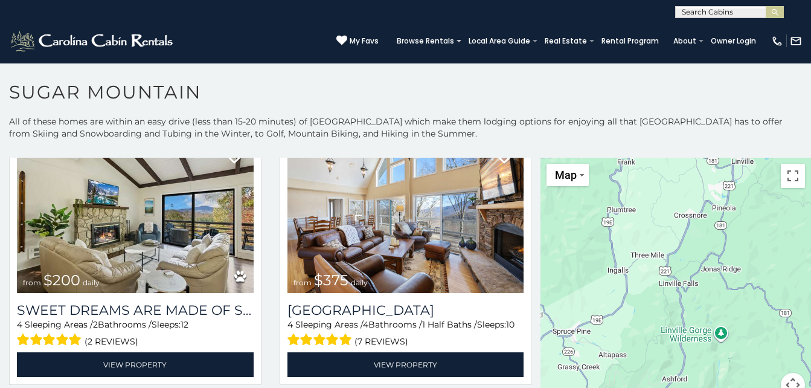
drag, startPoint x: 652, startPoint y: 306, endPoint x: 737, endPoint y: 176, distance: 155.6
click at [737, 176] on div "$650 $375 $350 $350 $200 $375 $195 $265 $190 $175 $155 $290 $175 $345 $1,095 $1…" at bounding box center [675, 285] width 271 height 254
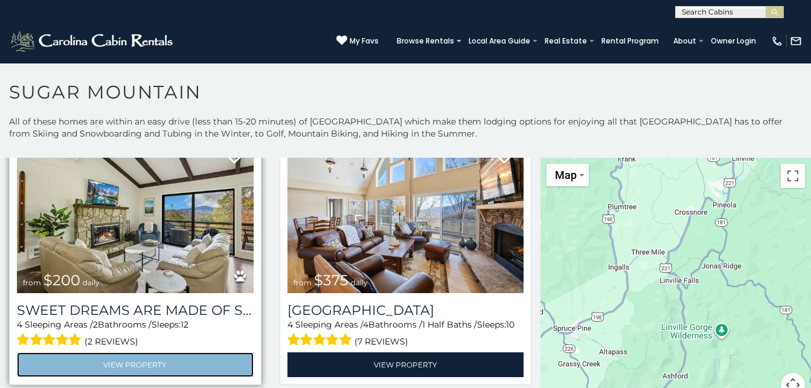
click at [146, 352] on link "View Property" at bounding box center [135, 364] width 237 height 25
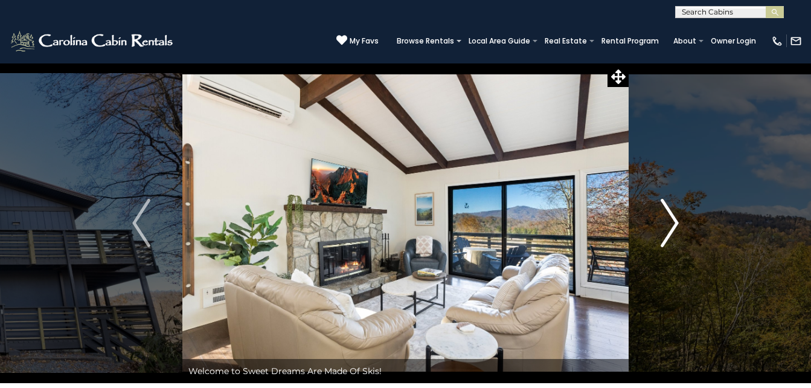
click at [673, 220] on img "Next" at bounding box center [670, 223] width 18 height 48
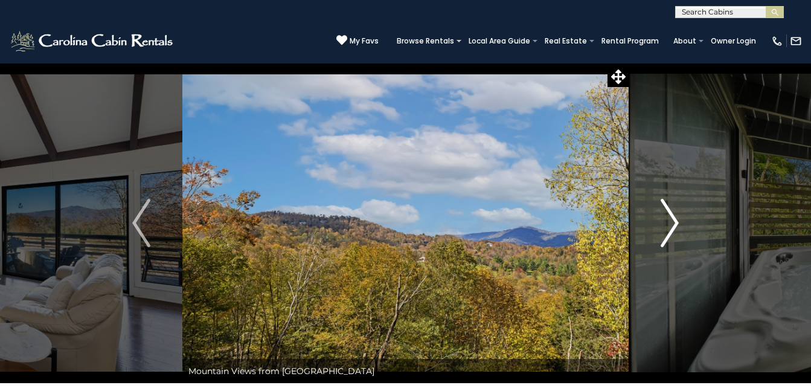
click at [673, 220] on img "Next" at bounding box center [670, 223] width 18 height 48
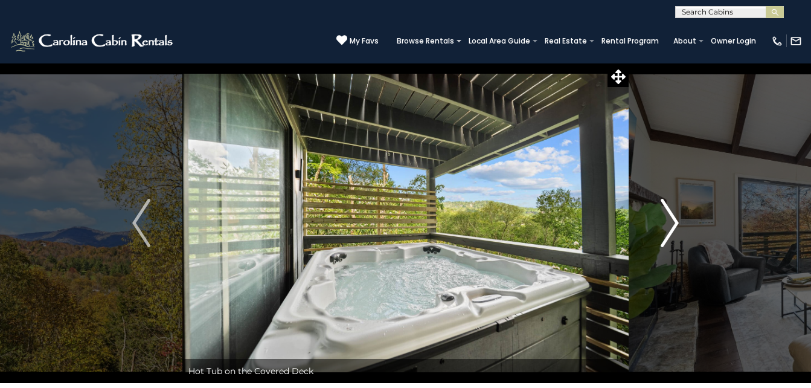
click at [672, 221] on img "Next" at bounding box center [670, 223] width 18 height 48
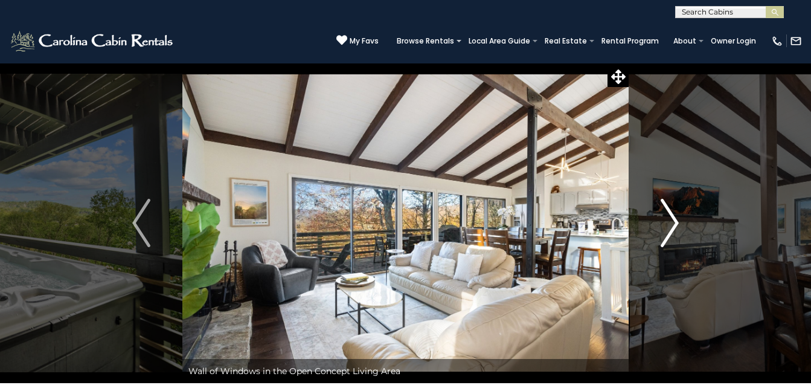
click at [672, 222] on img "Next" at bounding box center [670, 223] width 18 height 48
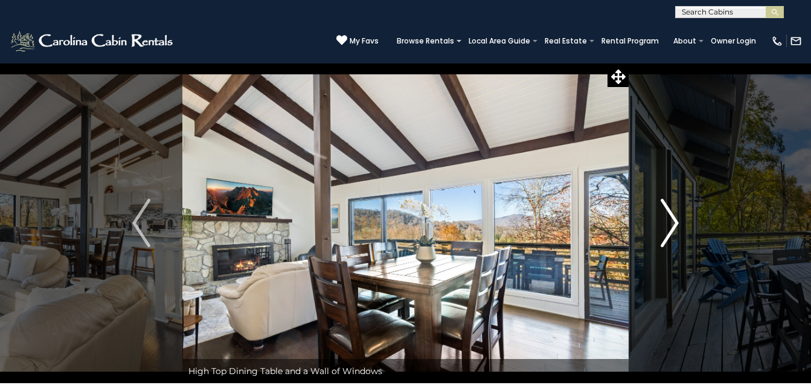
click at [672, 222] on img "Next" at bounding box center [670, 223] width 18 height 48
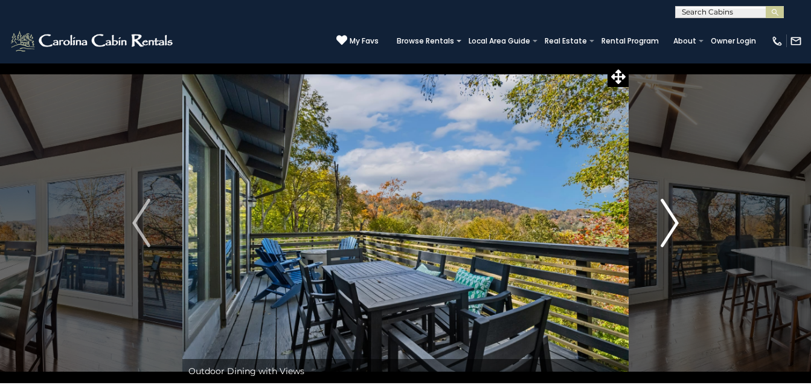
click at [672, 222] on img "Next" at bounding box center [670, 223] width 18 height 48
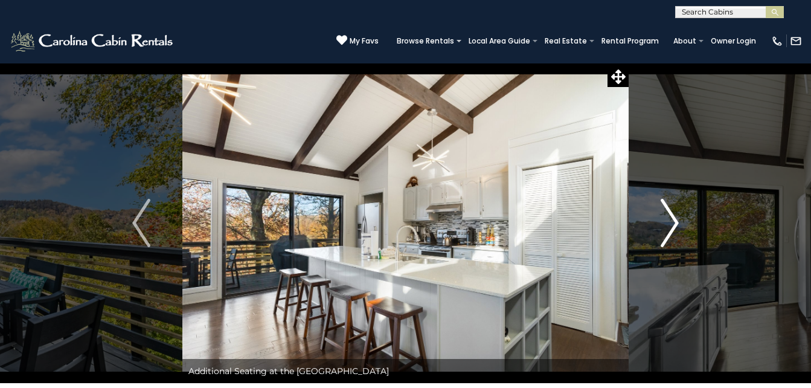
click at [672, 228] on img "Next" at bounding box center [670, 223] width 18 height 48
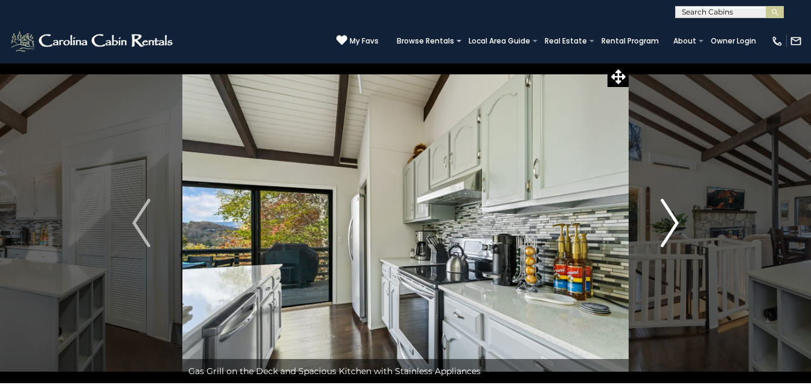
click at [672, 218] on img "Next" at bounding box center [670, 223] width 18 height 48
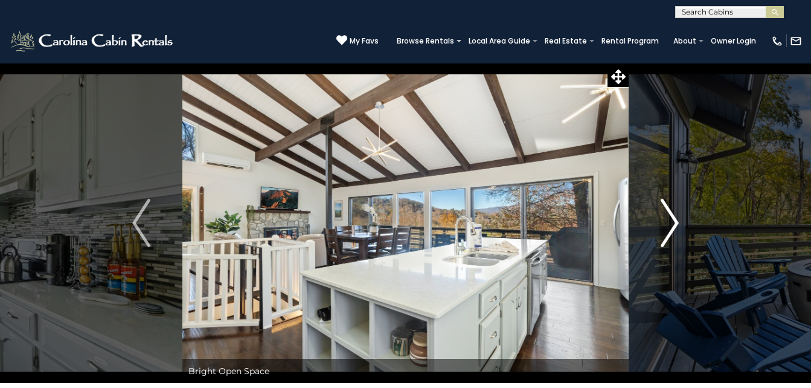
click at [670, 223] on img "Next" at bounding box center [670, 223] width 18 height 48
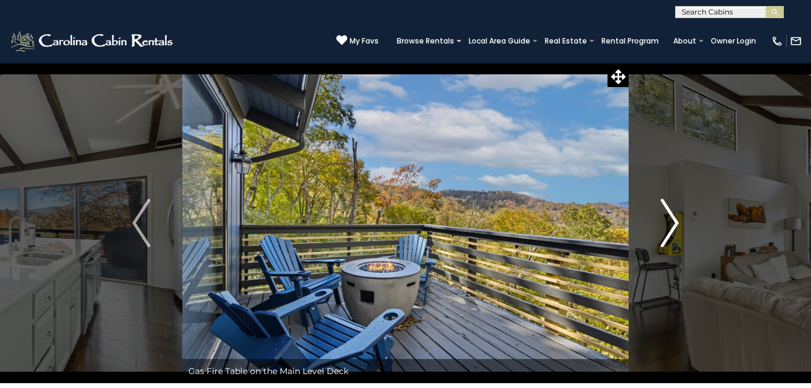
click at [670, 223] on img "Next" at bounding box center [670, 223] width 18 height 48
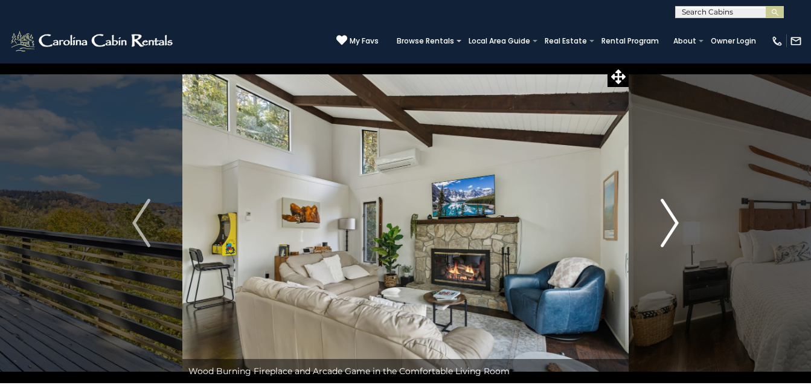
click at [670, 223] on img "Next" at bounding box center [670, 223] width 18 height 48
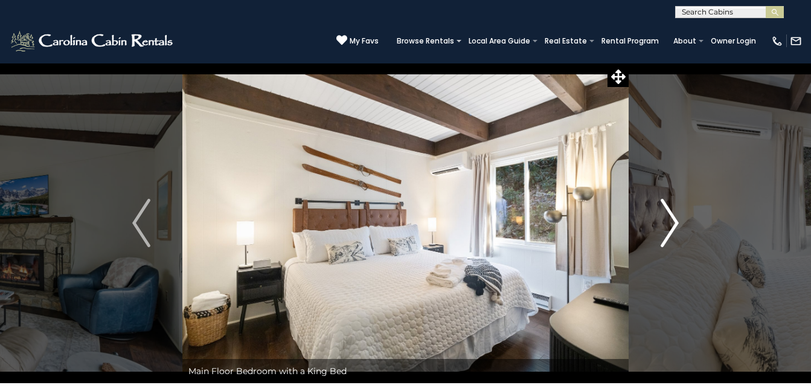
click at [671, 224] on img "Next" at bounding box center [670, 223] width 18 height 48
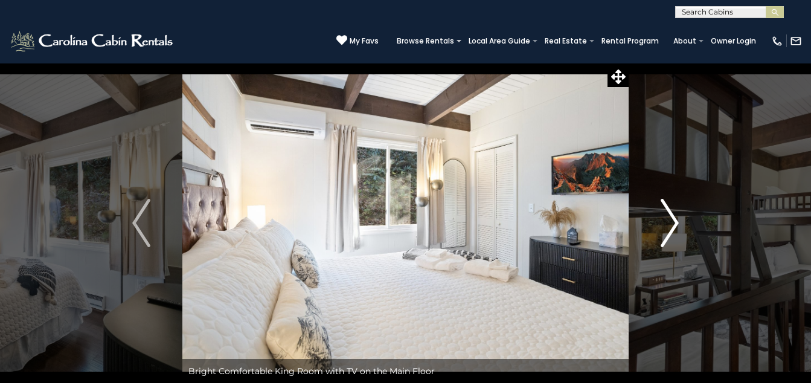
click at [671, 226] on img "Next" at bounding box center [670, 223] width 18 height 48
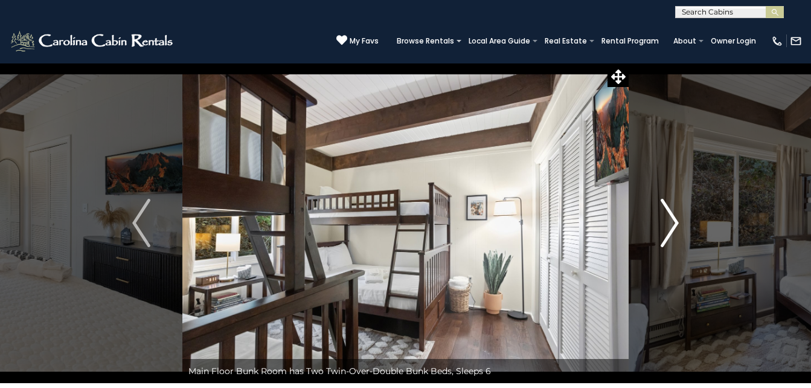
click at [671, 226] on img "Next" at bounding box center [670, 223] width 18 height 48
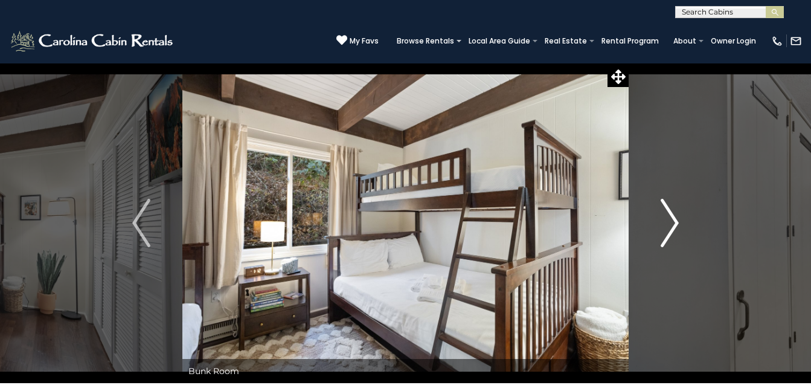
click at [671, 226] on img "Next" at bounding box center [670, 223] width 18 height 48
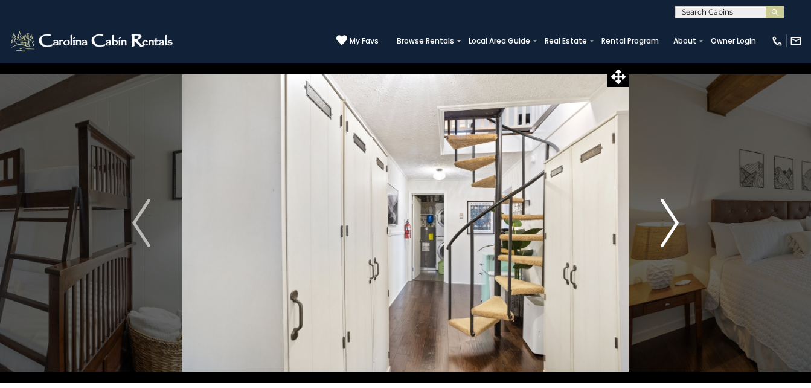
click at [672, 226] on img "Next" at bounding box center [670, 223] width 18 height 48
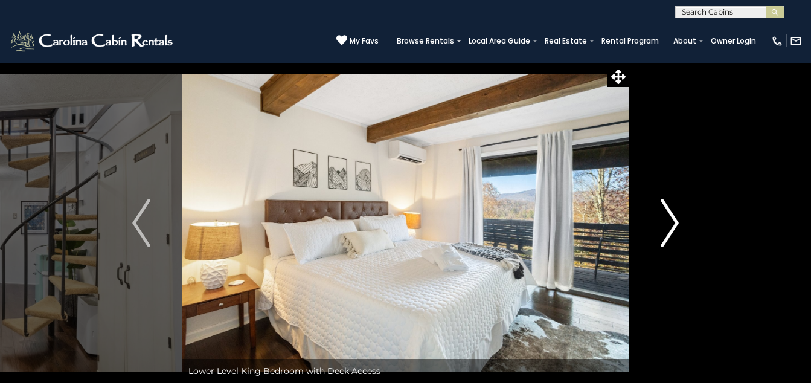
click at [672, 226] on img "Next" at bounding box center [670, 223] width 18 height 48
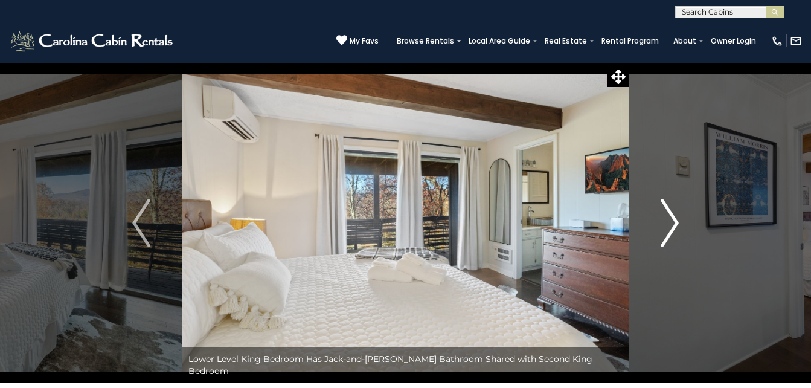
click at [672, 226] on img "Next" at bounding box center [670, 223] width 18 height 48
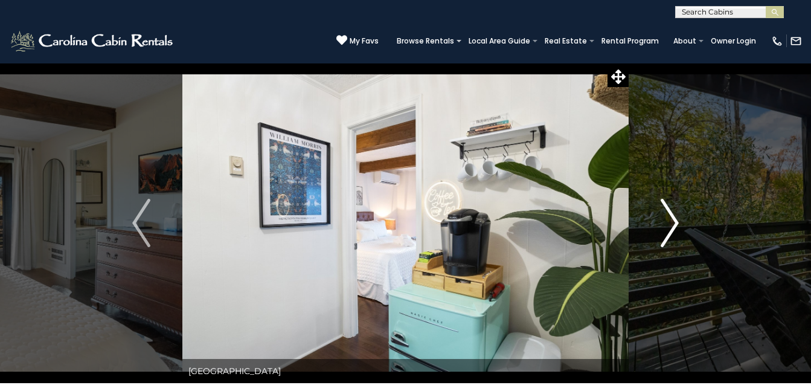
click at [672, 226] on img "Next" at bounding box center [670, 223] width 18 height 48
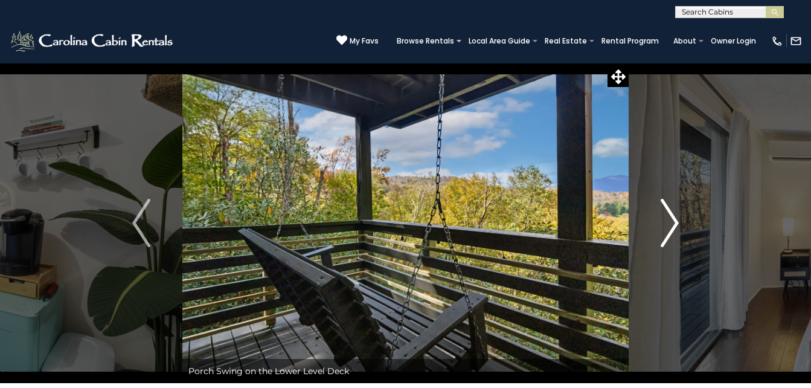
click at [672, 226] on img "Next" at bounding box center [670, 223] width 18 height 48
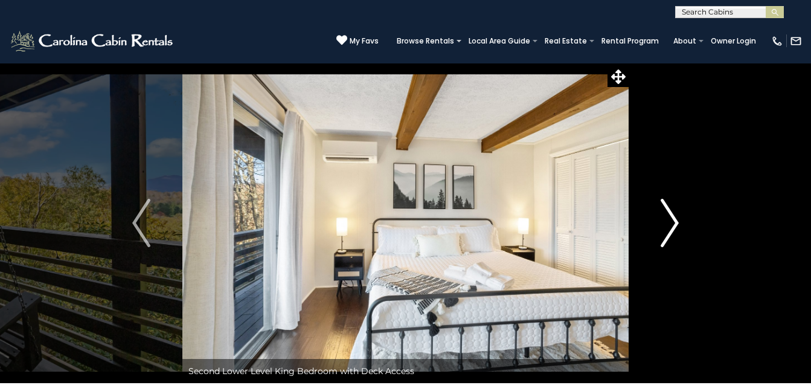
click at [673, 226] on img "Next" at bounding box center [670, 223] width 18 height 48
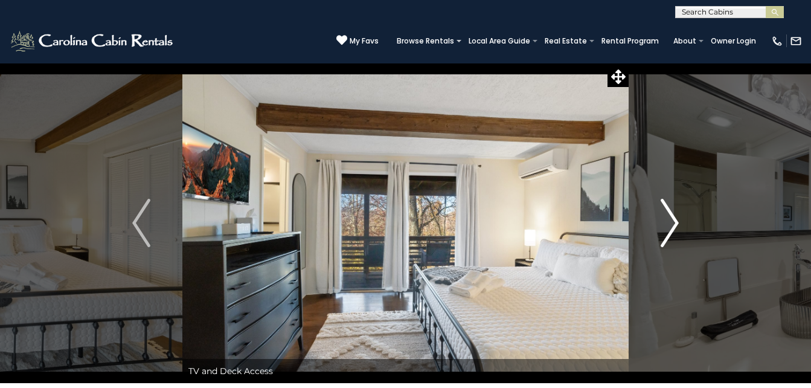
click at [673, 226] on img "Next" at bounding box center [670, 223] width 18 height 48
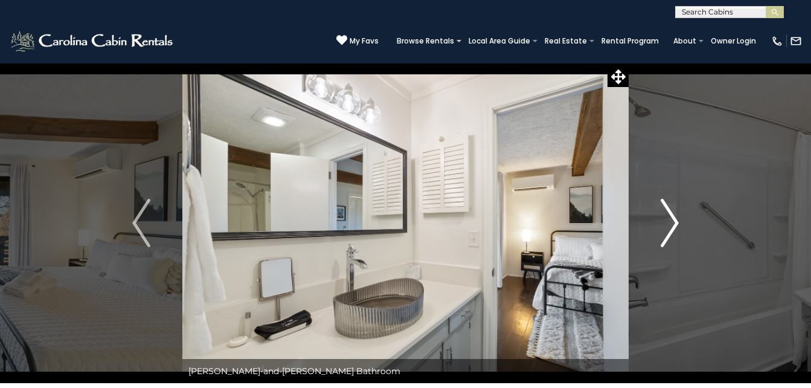
click at [673, 226] on img "Next" at bounding box center [670, 223] width 18 height 48
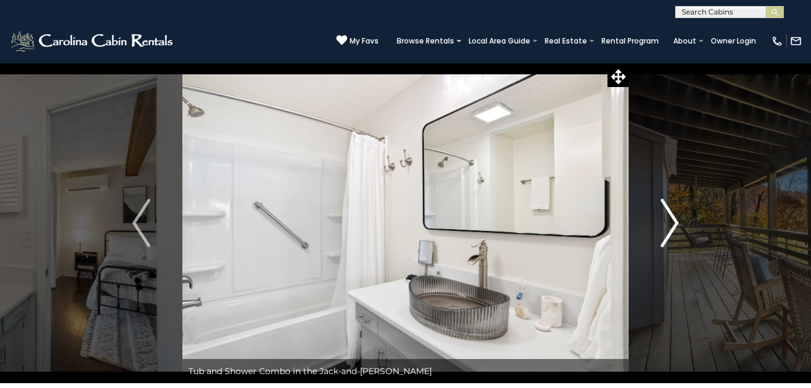
click at [673, 226] on img "Next" at bounding box center [670, 223] width 18 height 48
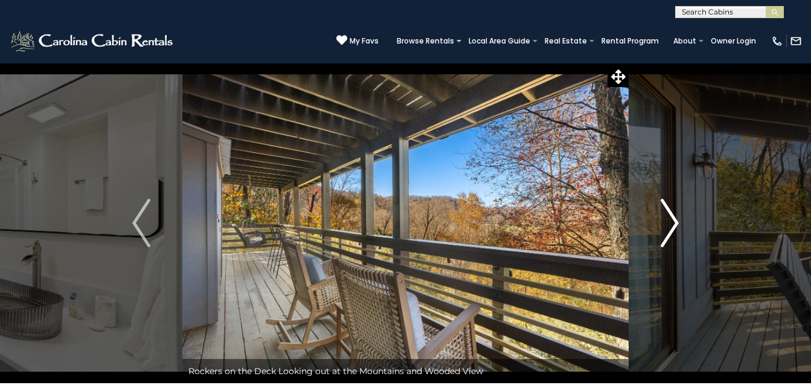
click at [673, 226] on img "Next" at bounding box center [670, 223] width 18 height 48
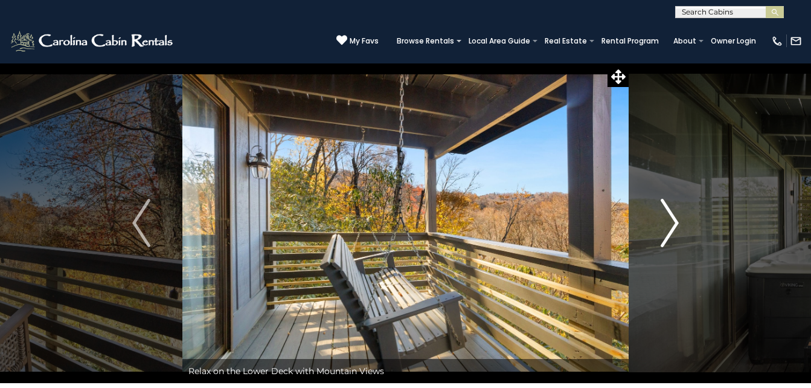
click at [673, 226] on img "Next" at bounding box center [670, 223] width 18 height 48
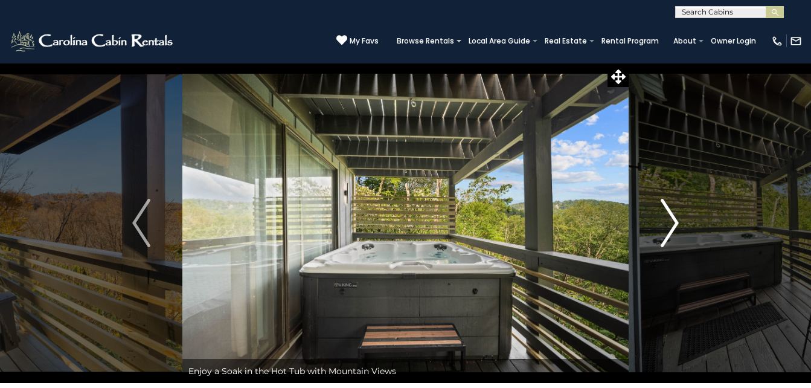
click at [673, 227] on img "Next" at bounding box center [670, 223] width 18 height 48
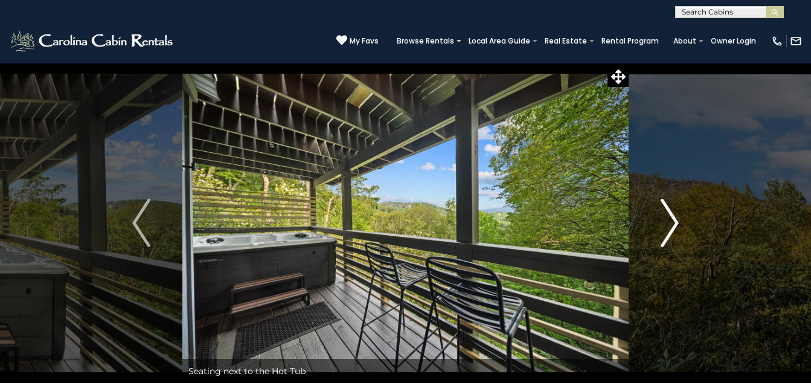
click at [673, 227] on img "Next" at bounding box center [670, 223] width 18 height 48
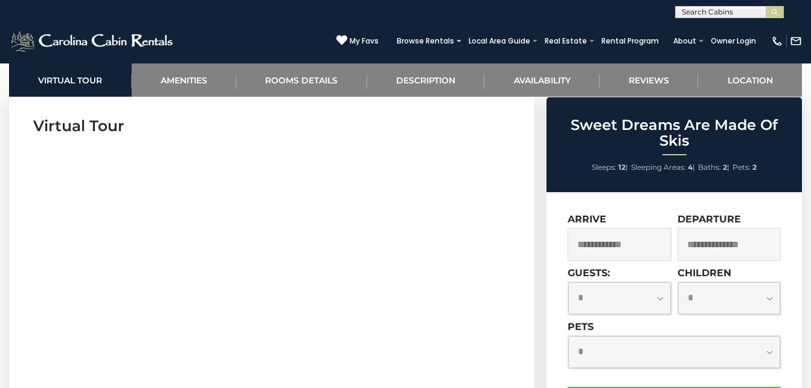
scroll to position [543, 0]
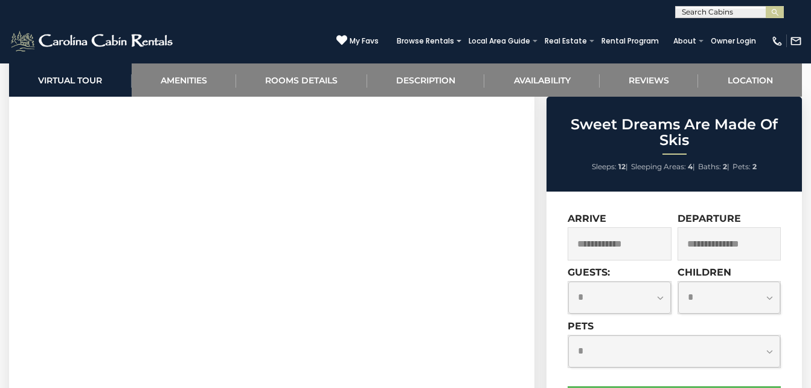
click at [625, 243] on input "text" at bounding box center [619, 243] width 103 height 33
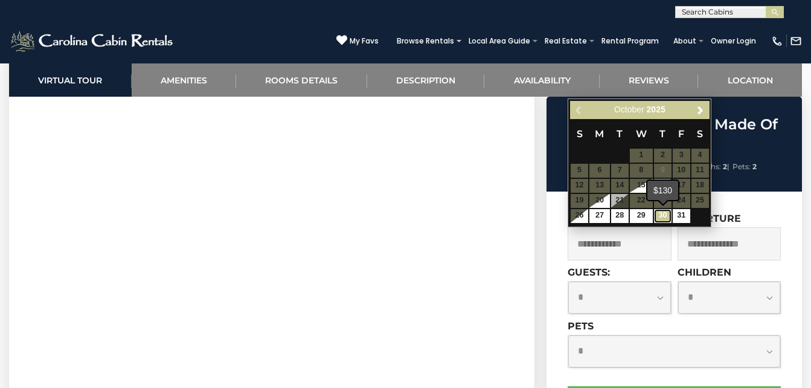
click at [662, 213] on link "30" at bounding box center [663, 216] width 18 height 14
type input "**********"
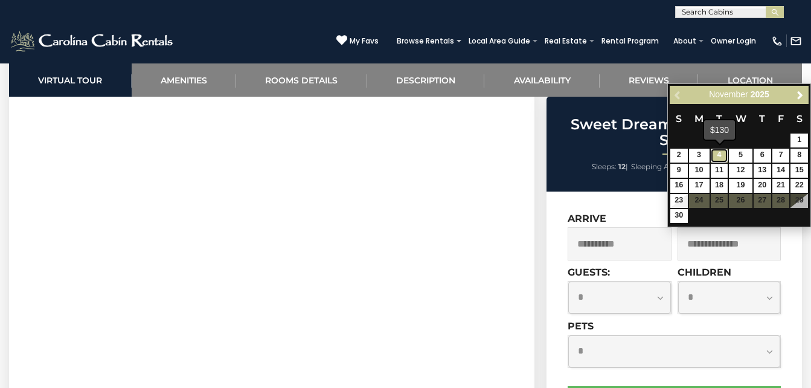
click at [720, 156] on link "4" at bounding box center [720, 156] width 18 height 14
type input "**********"
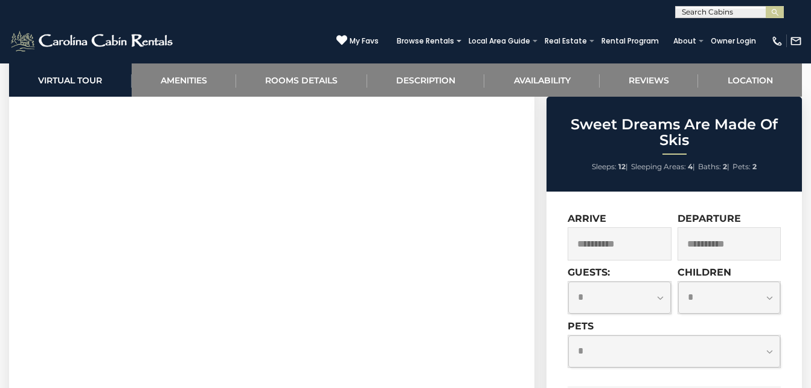
drag, startPoint x: 663, startPoint y: 291, endPoint x: 658, endPoint y: 297, distance: 7.7
click at [661, 293] on select "**********" at bounding box center [619, 297] width 102 height 32
select select "*"
click at [568, 281] on select "**********" at bounding box center [619, 297] width 102 height 32
